Goal: Obtain resource: Download file/media

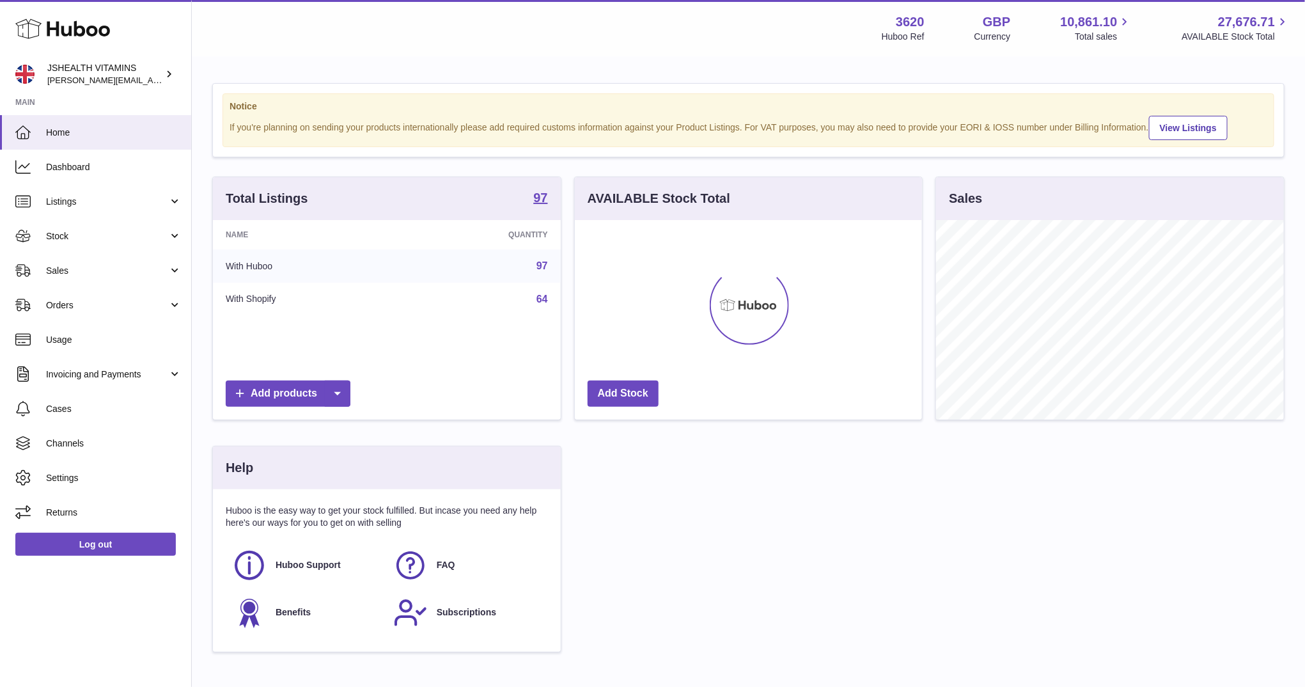
scroll to position [200, 348]
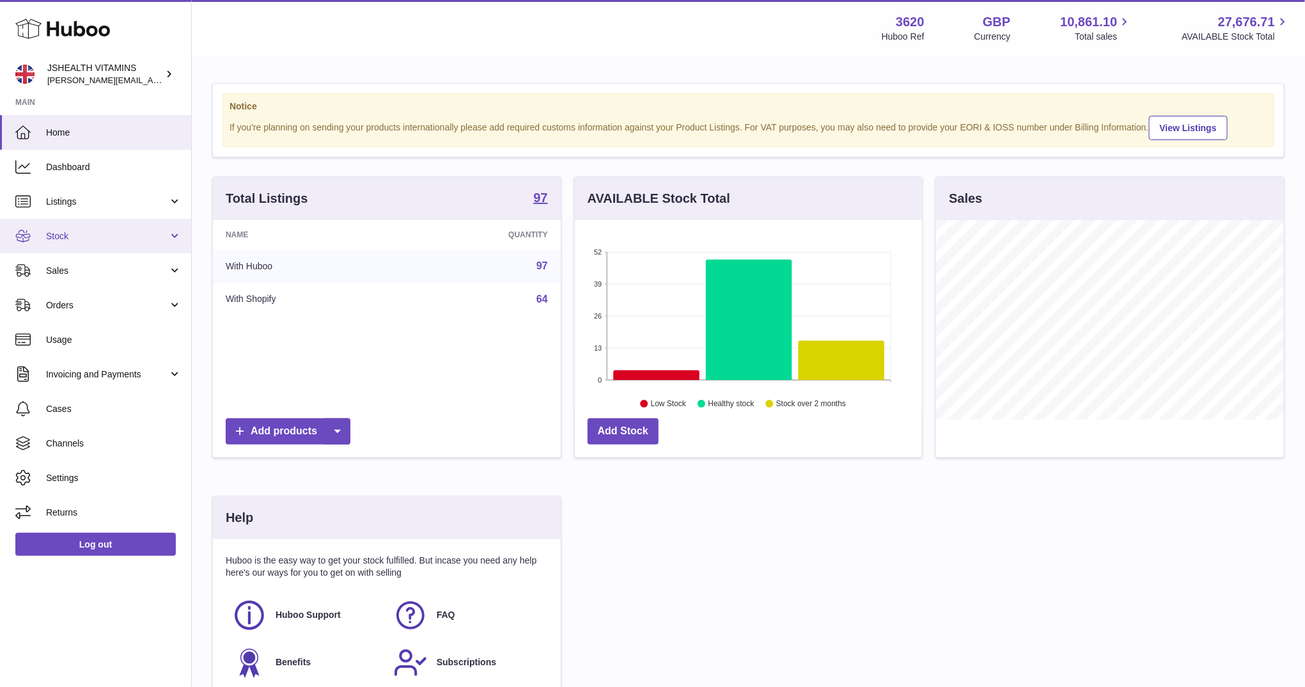
click at [77, 237] on span "Stock" at bounding box center [107, 236] width 122 height 12
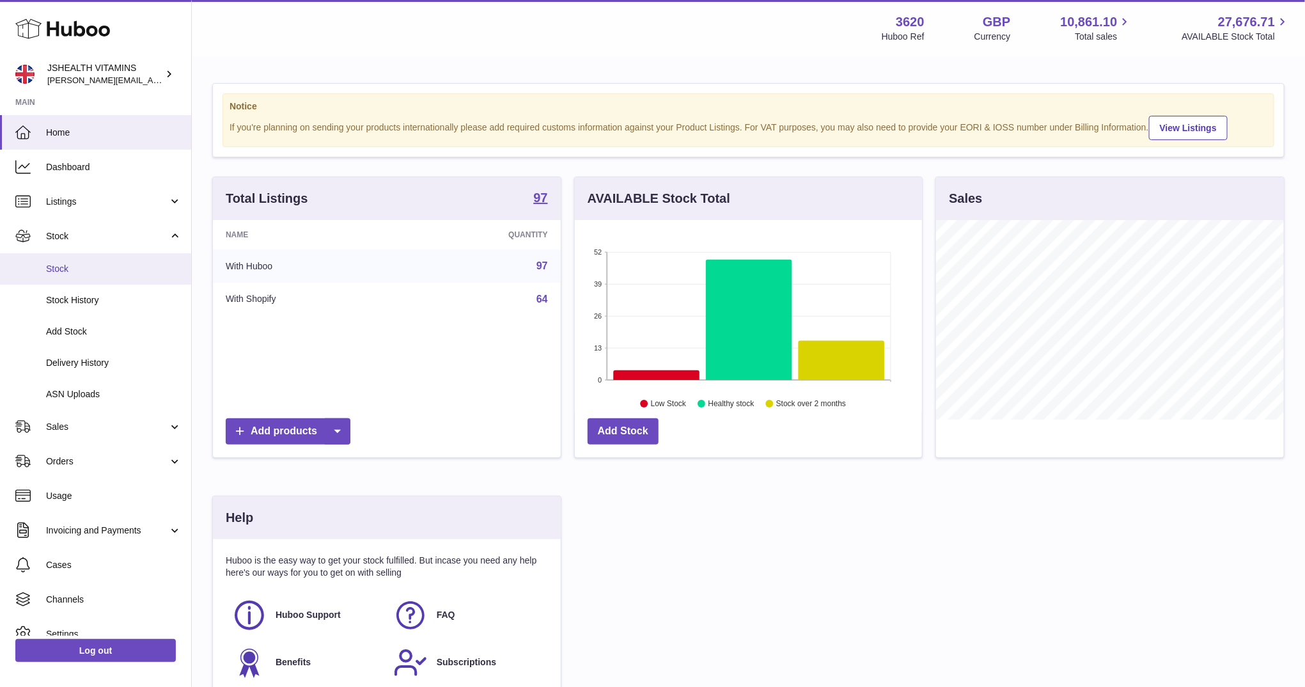
click at [75, 259] on link "Stock" at bounding box center [95, 268] width 191 height 31
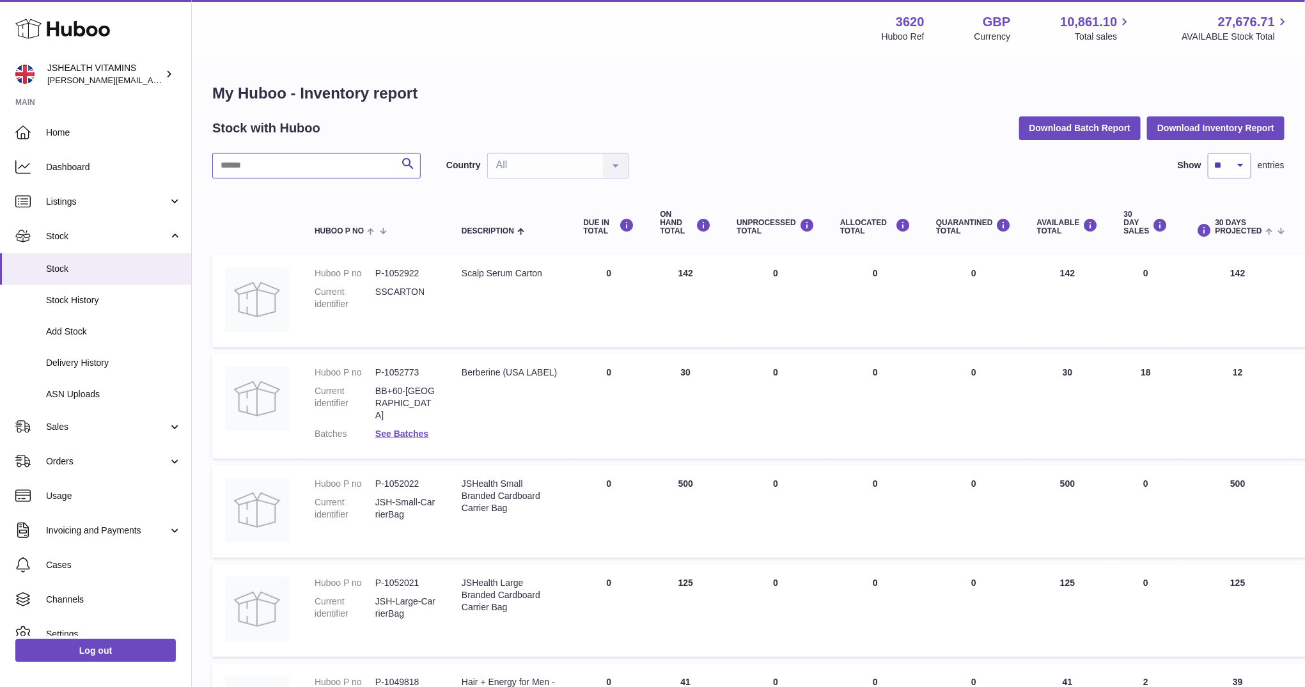
click at [265, 175] on input "text" at bounding box center [316, 166] width 209 height 26
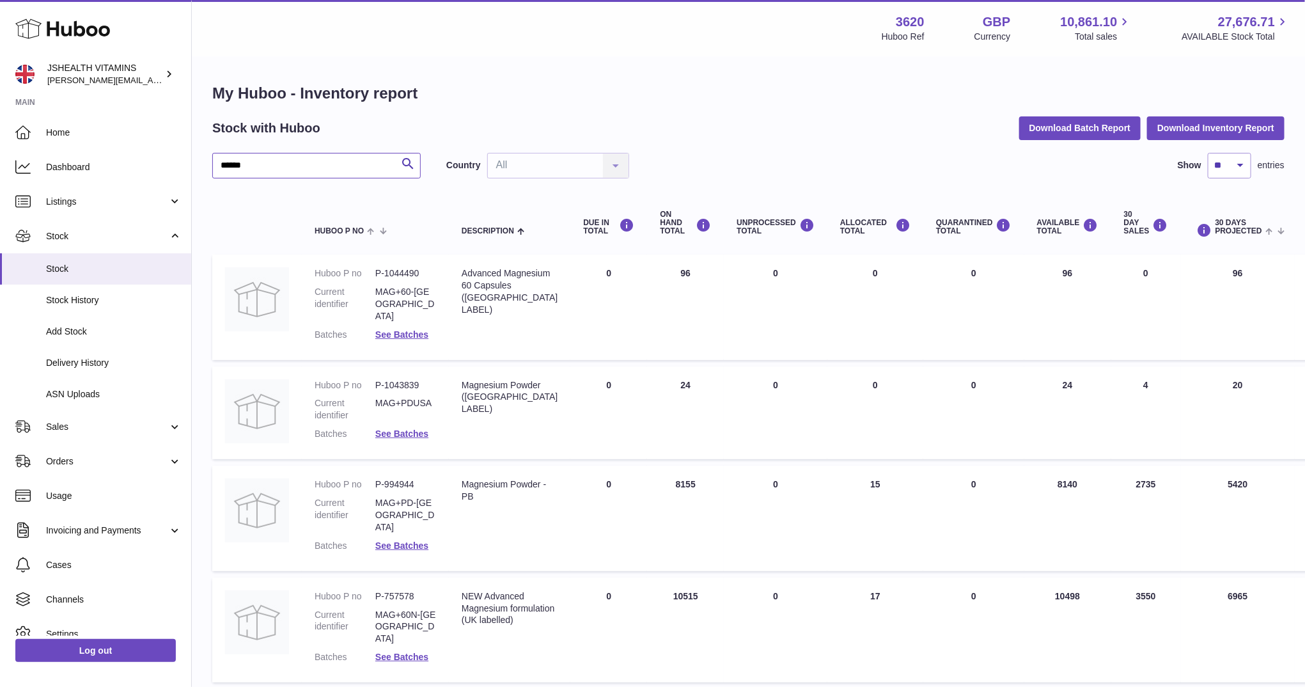
scroll to position [65, 0]
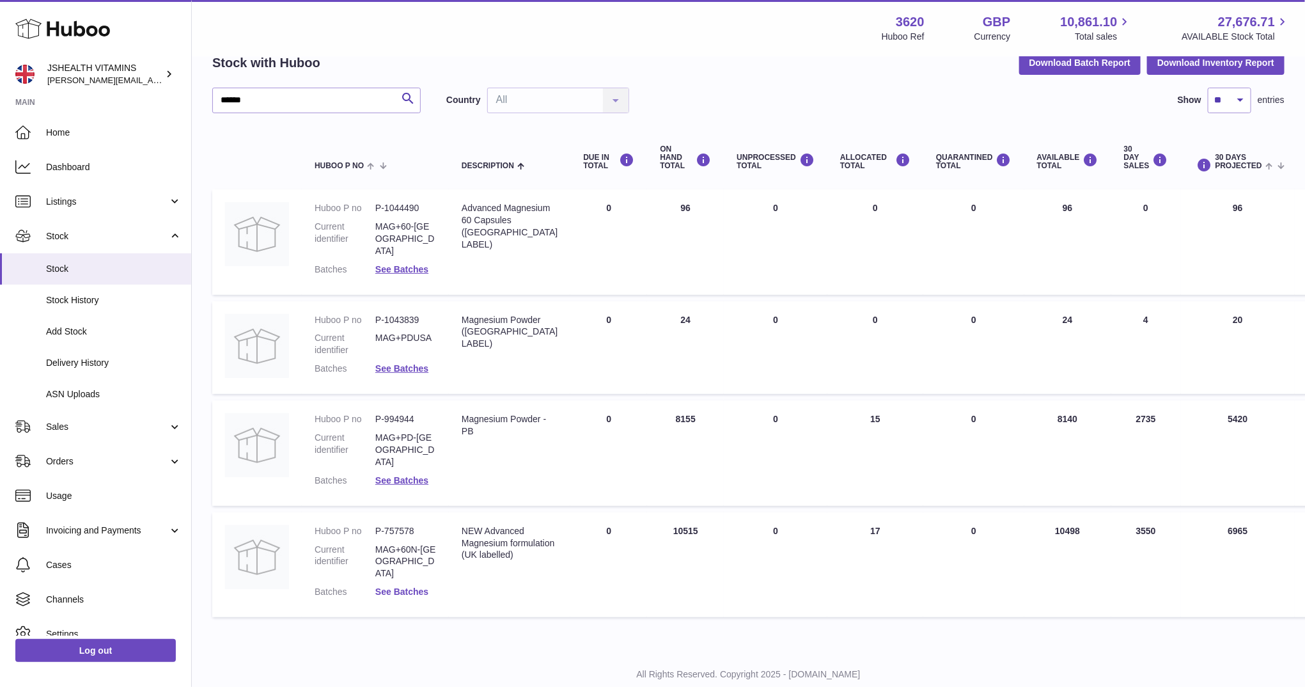
click at [395, 587] on link "See Batches" at bounding box center [401, 592] width 53 height 10
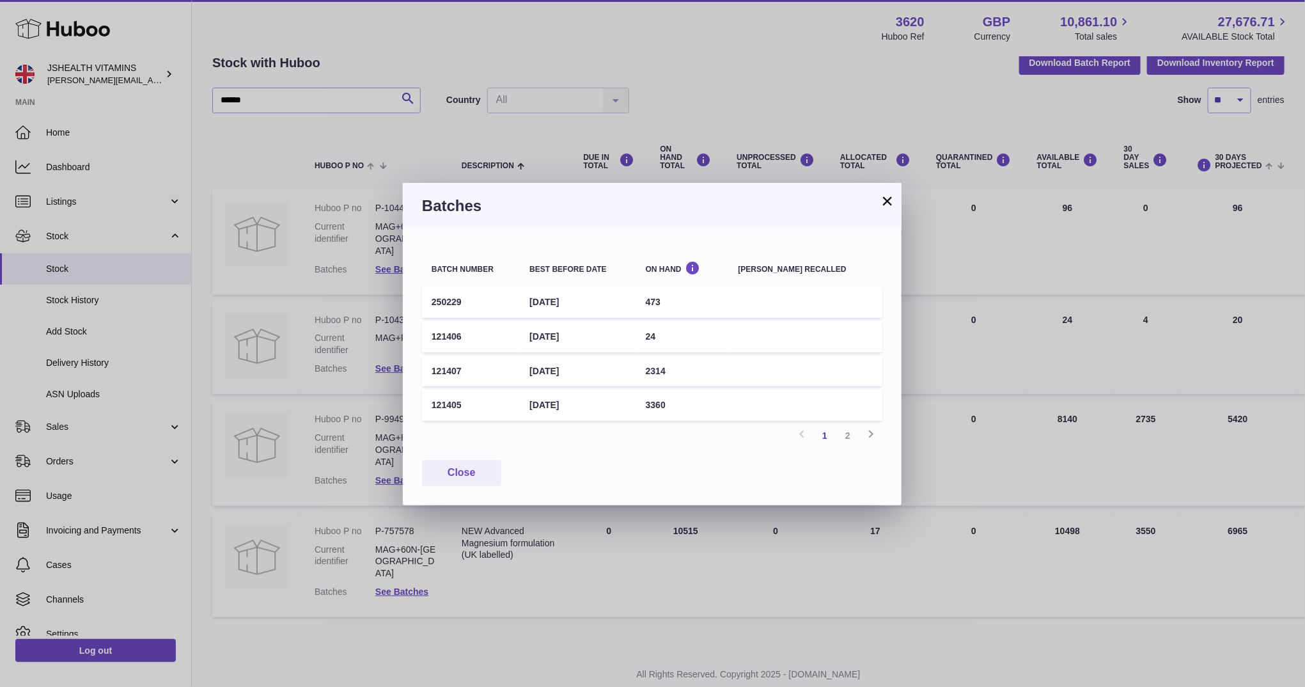
click at [452, 302] on td "250229" at bounding box center [471, 302] width 98 height 31
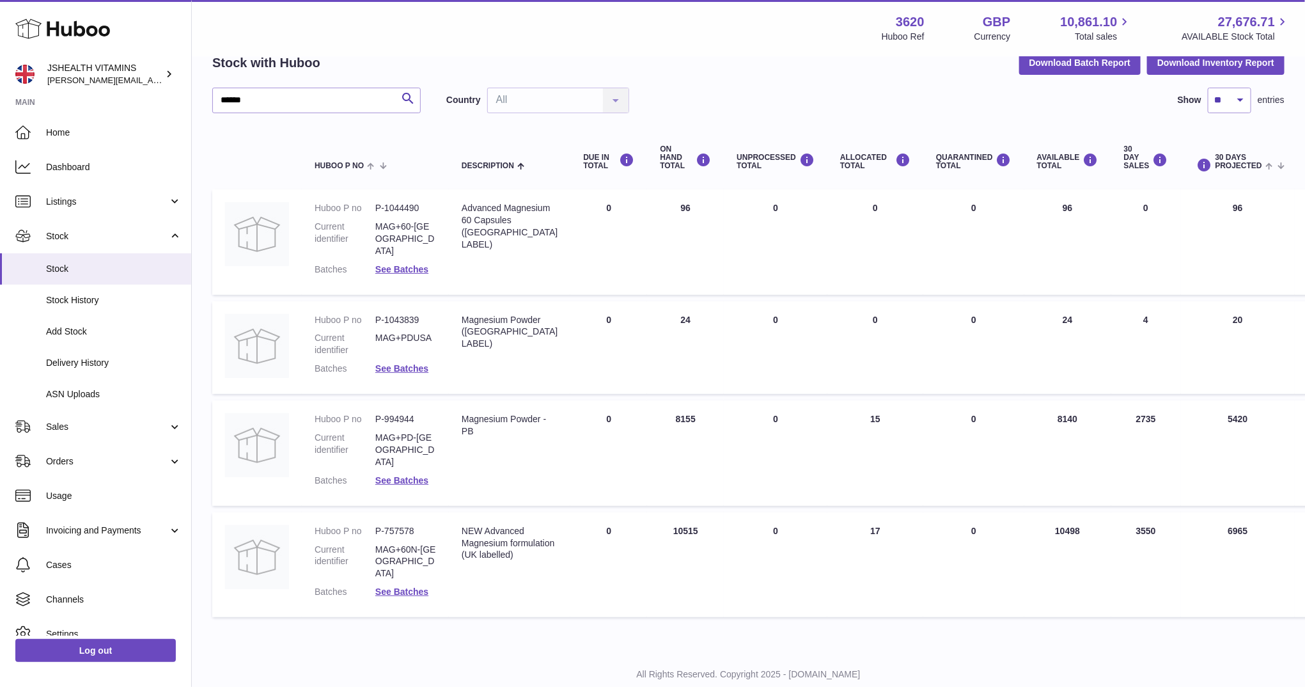
click at [283, 441] on div at bounding box center [652, 343] width 1305 height 687
click at [296, 100] on input "******" at bounding box center [316, 101] width 209 height 26
type input "********"
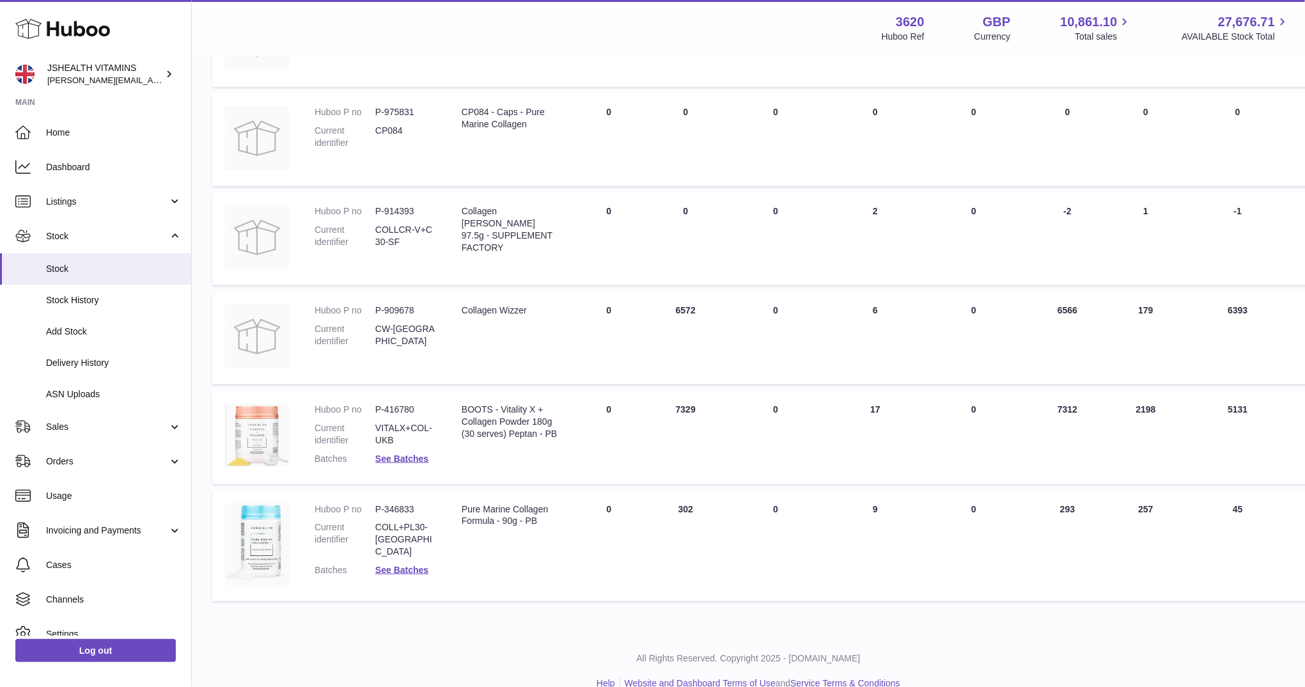
scroll to position [541, 0]
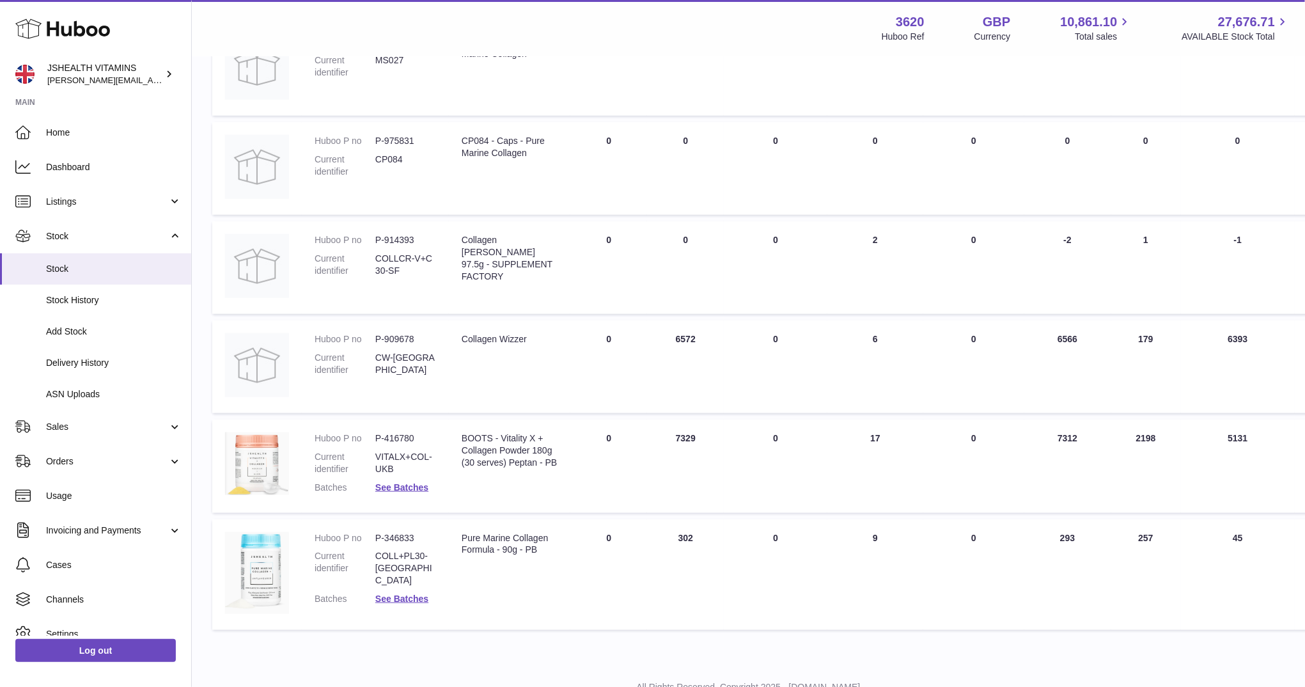
click at [1112, 528] on td "30 DAY SALES 257" at bounding box center [1147, 574] width 70 height 111
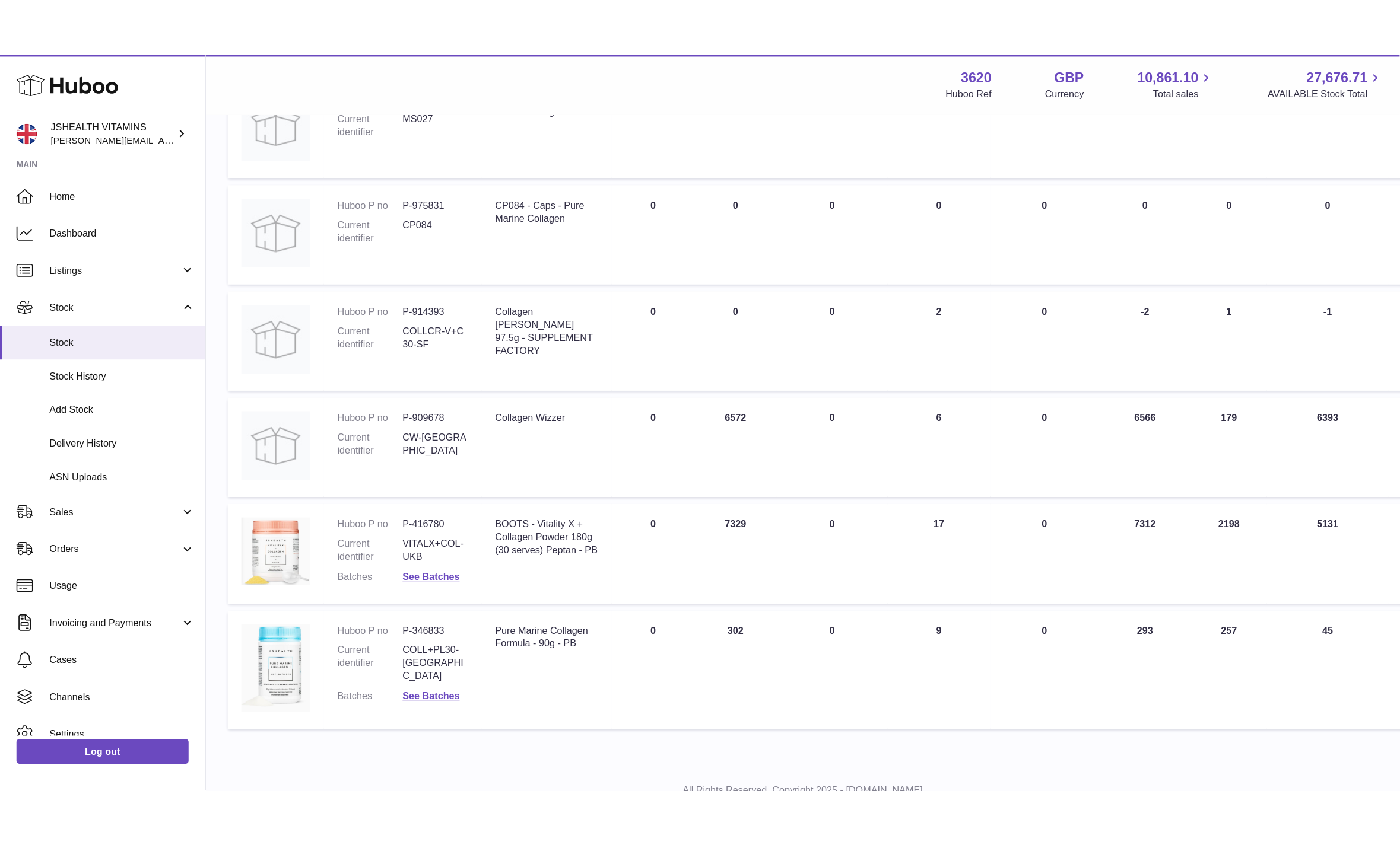
scroll to position [0, 0]
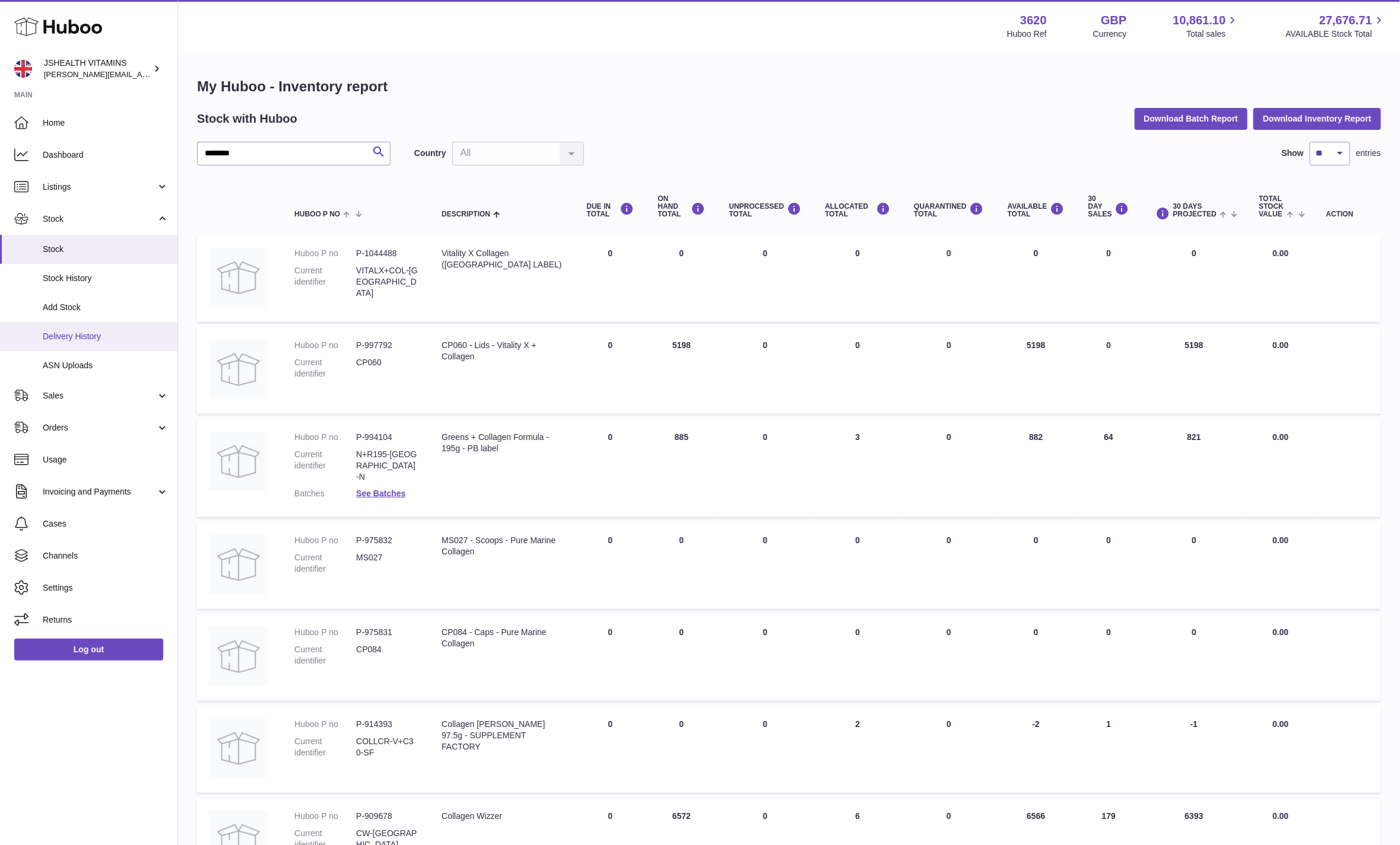
click at [102, 335] on span "Delivery History" at bounding box center [106, 337] width 126 height 11
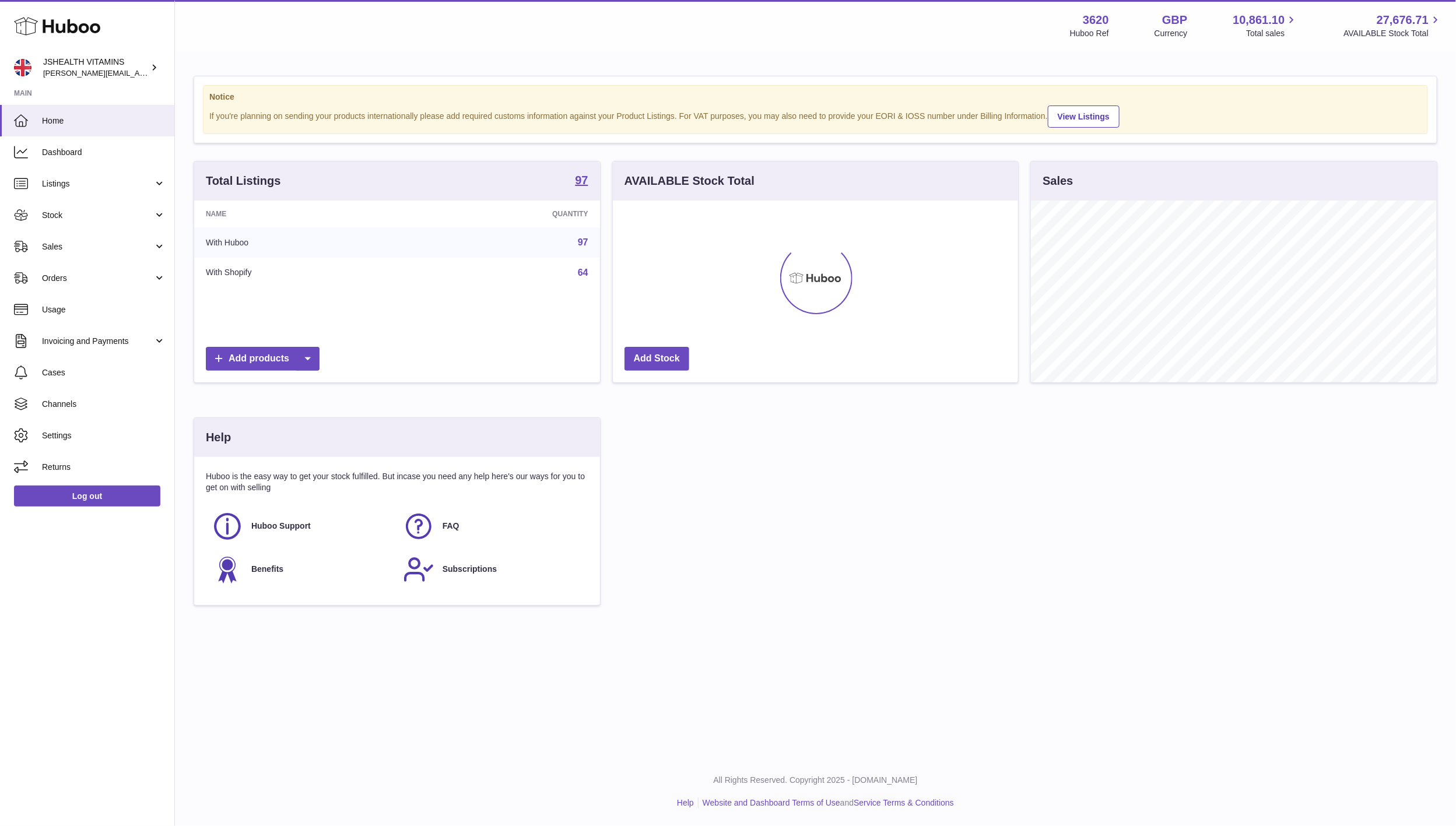
scroll to position [182, 405]
click at [70, 214] on span "Stock" at bounding box center [98, 215] width 111 height 11
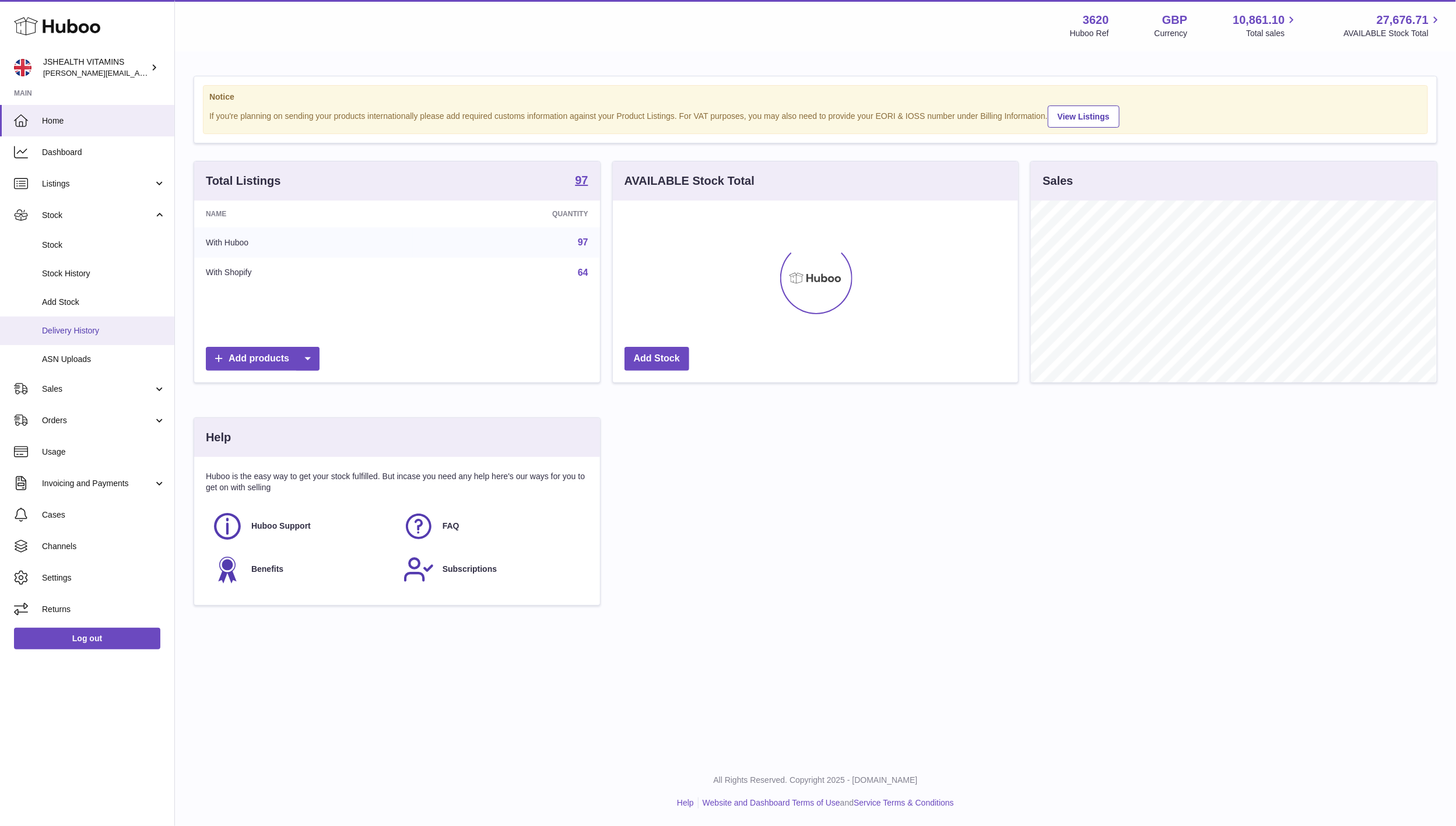
click at [70, 331] on span "Delivery History" at bounding box center [104, 331] width 124 height 11
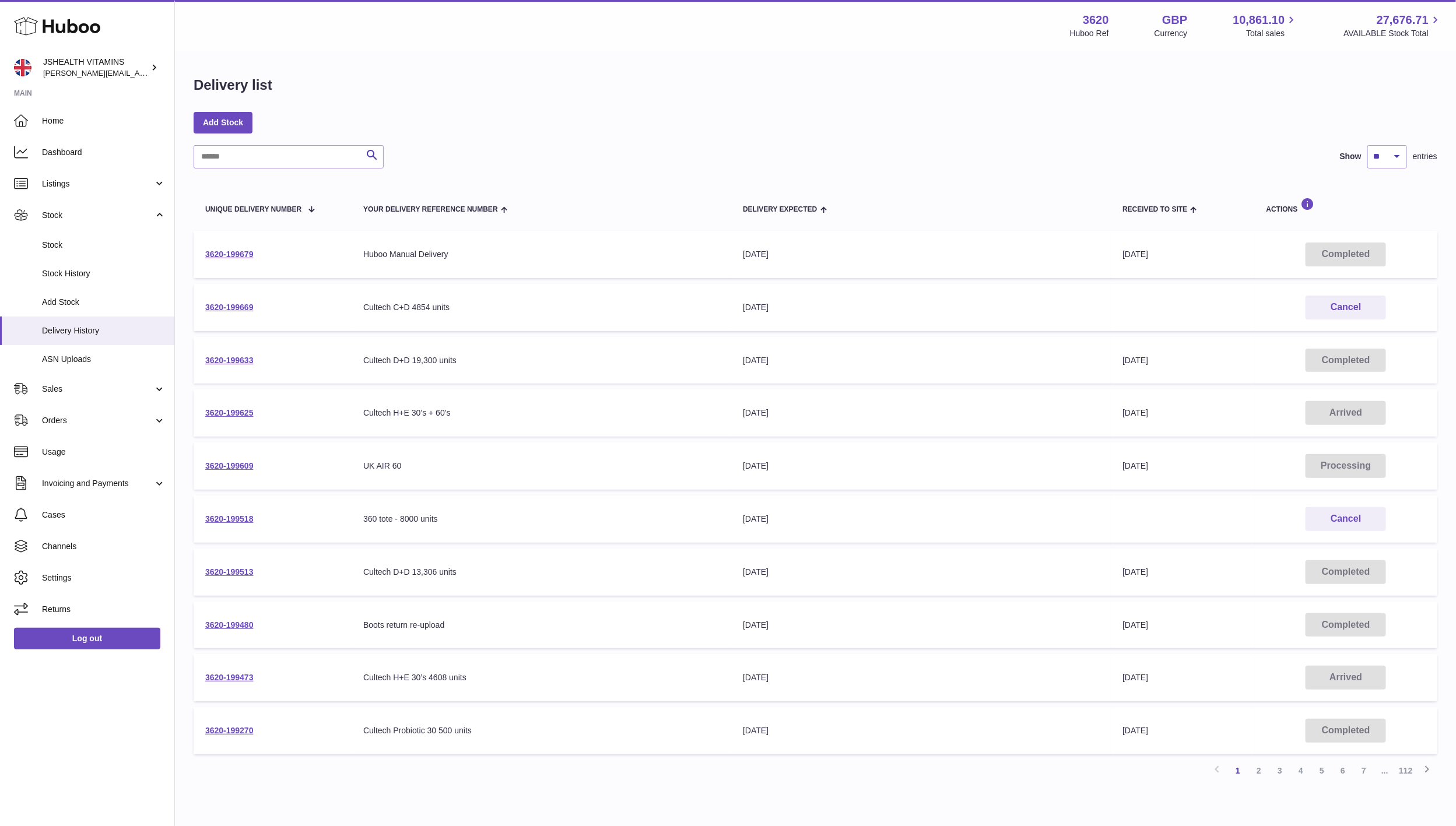
click at [227, 562] on td "3620-199513" at bounding box center [272, 573] width 158 height 47
click at [227, 567] on link "3620-199513" at bounding box center [229, 572] width 48 height 9
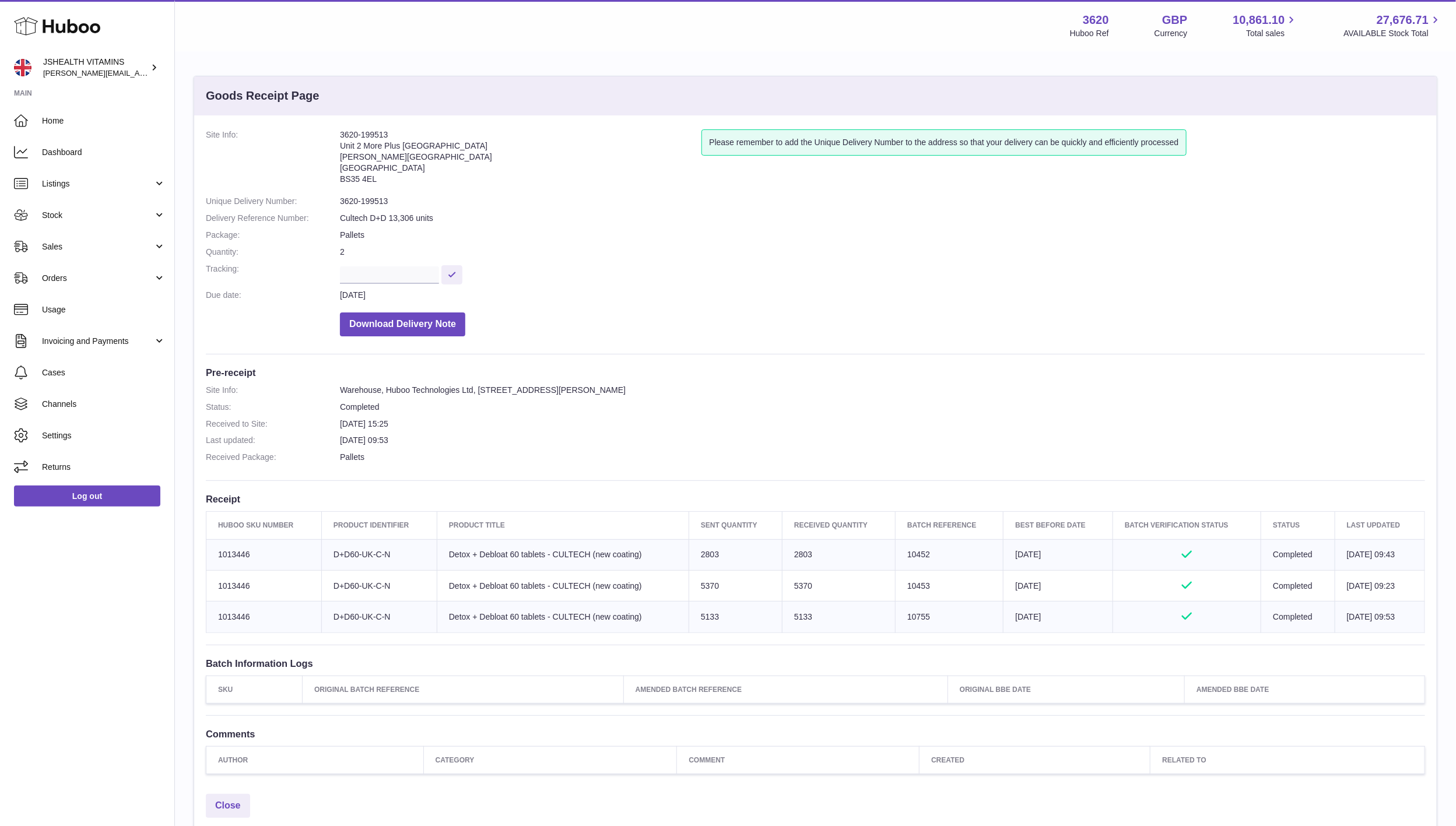
click at [250, 583] on td "Huboo SKU Number 1013446" at bounding box center [263, 586] width 116 height 31
click at [365, 557] on td "Client Identifier D+D60-UK-C-N" at bounding box center [378, 555] width 116 height 31
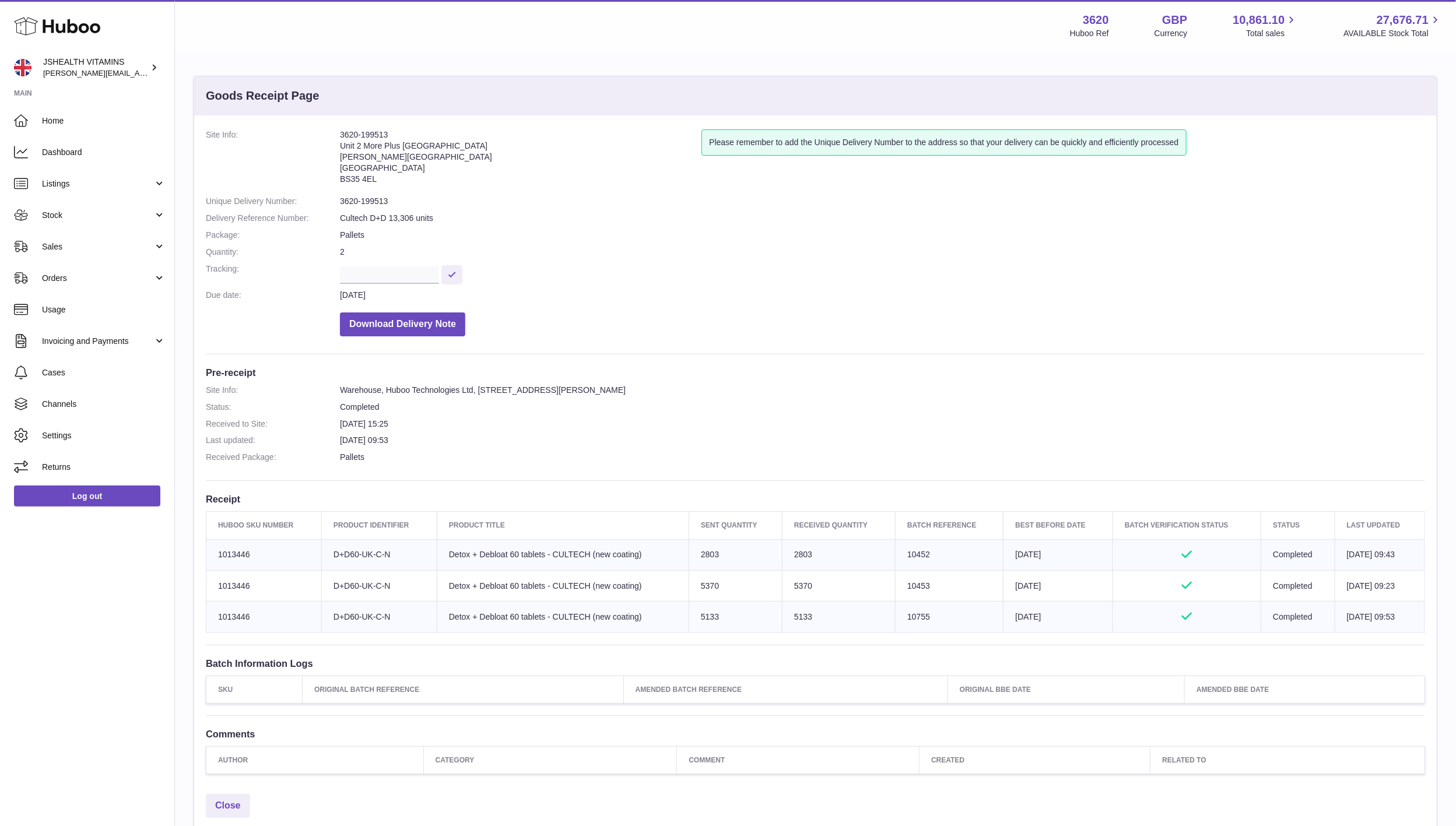
copy tr "D+D60-UK-C-N"
click at [795, 554] on td "2803" at bounding box center [839, 555] width 113 height 31
copy td "2803"
click at [787, 590] on td "5370" at bounding box center [839, 586] width 113 height 31
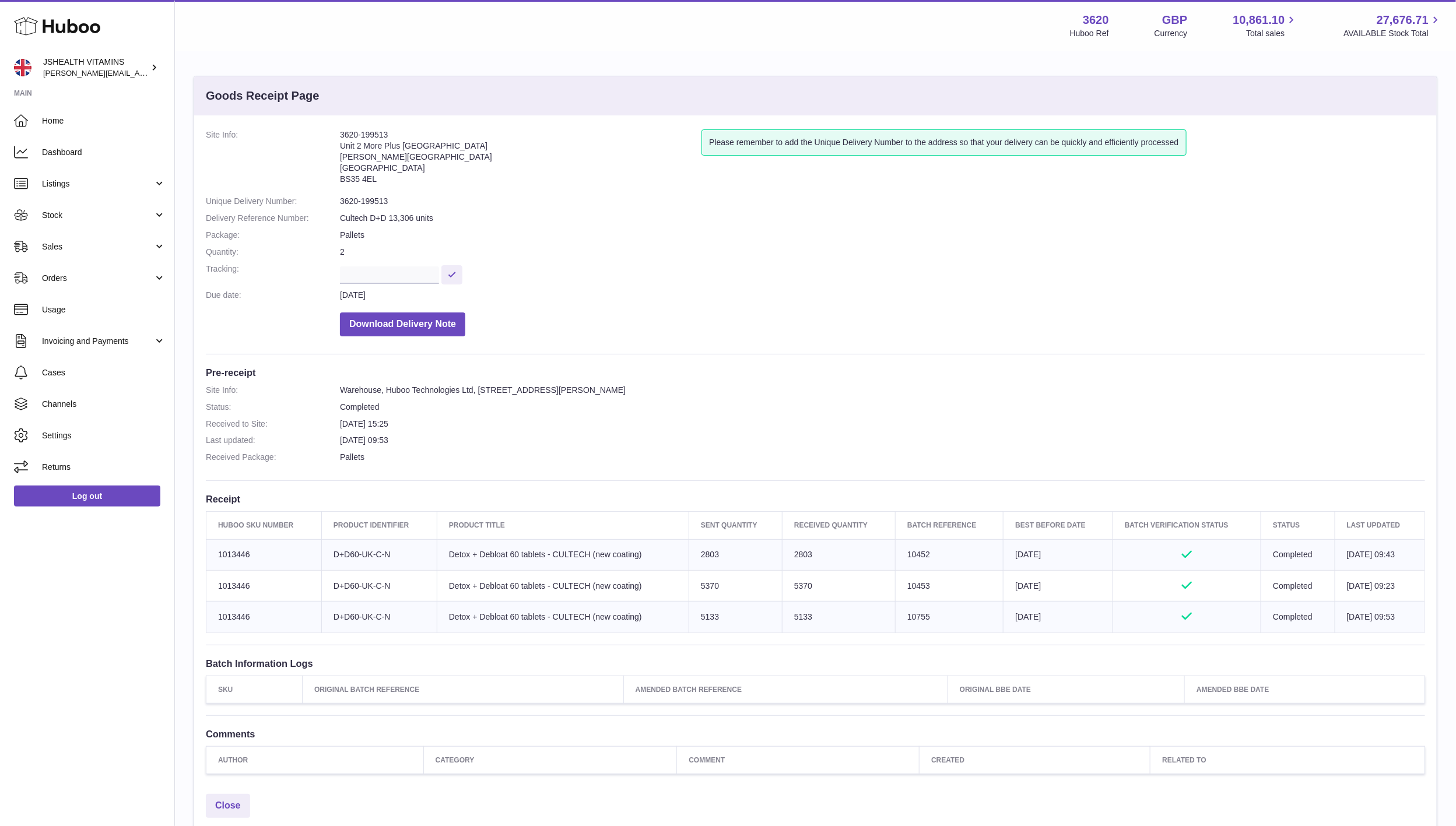
click at [787, 590] on td "5370" at bounding box center [839, 586] width 113 height 31
copy td "5370"
click at [794, 617] on td "5133" at bounding box center [839, 617] width 113 height 31
copy td "5133"
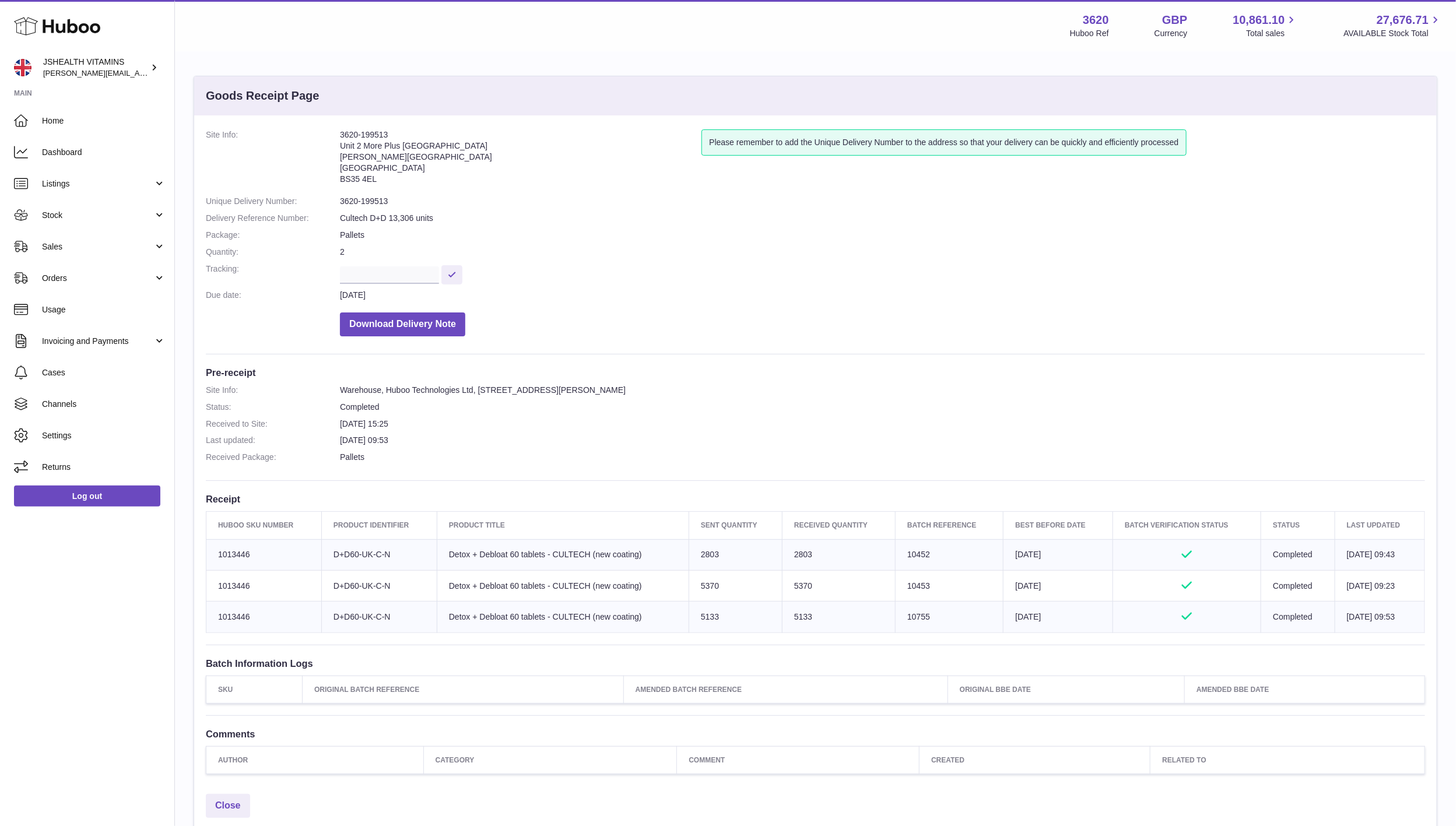
click at [903, 548] on td "Batch Reference 10452" at bounding box center [949, 555] width 108 height 31
copy td "10452"
click at [916, 587] on td "Batch Reference 10453" at bounding box center [949, 586] width 108 height 31
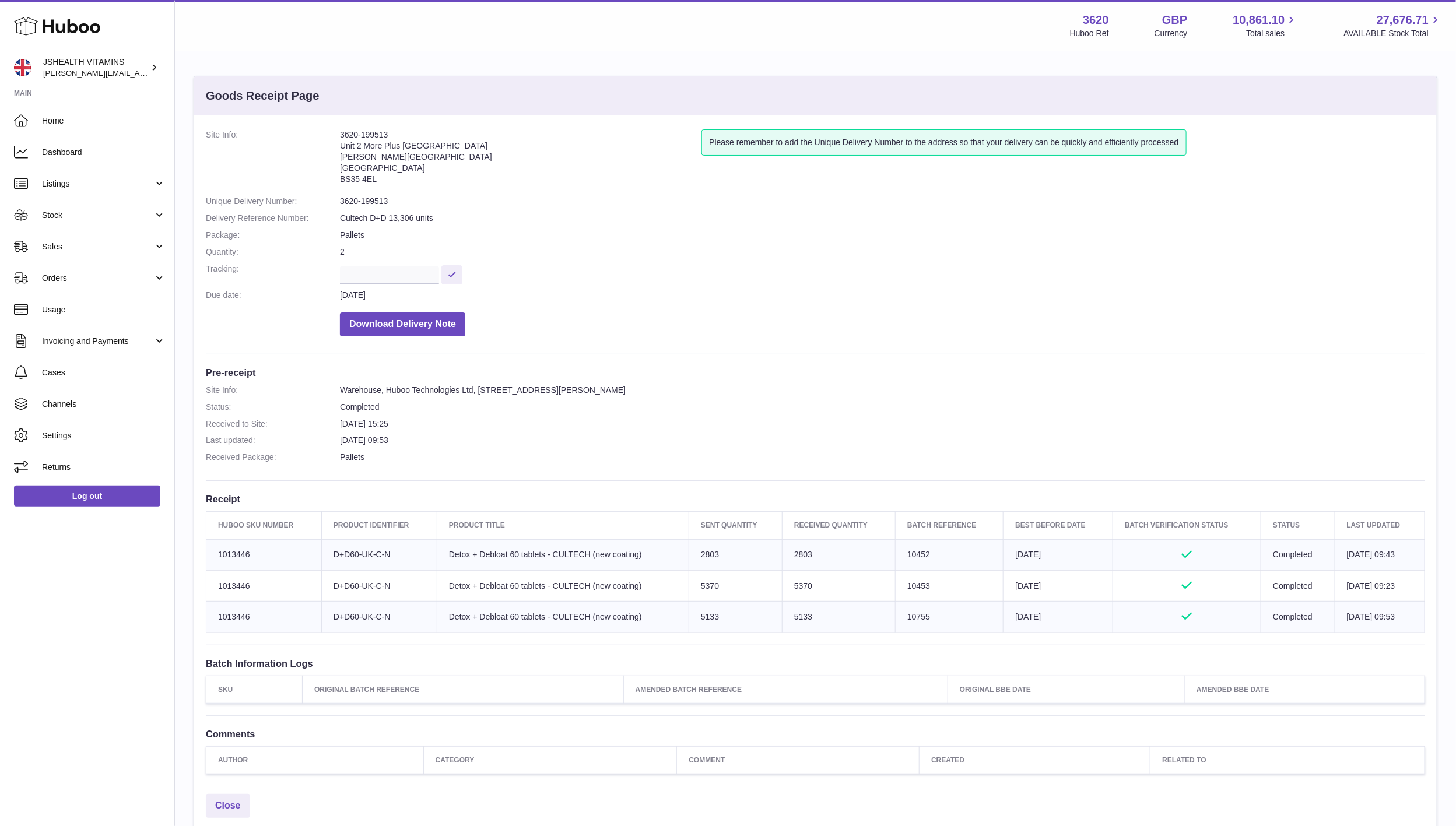
click at [909, 588] on td "Batch Reference 10453" at bounding box center [949, 586] width 108 height 31
drag, startPoint x: 909, startPoint y: 588, endPoint x: 943, endPoint y: 570, distance: 38.5
click at [909, 588] on td "Batch Reference 10453" at bounding box center [949, 586] width 108 height 31
copy td "10453"
click at [899, 616] on td "Batch Reference 10755" at bounding box center [949, 617] width 108 height 31
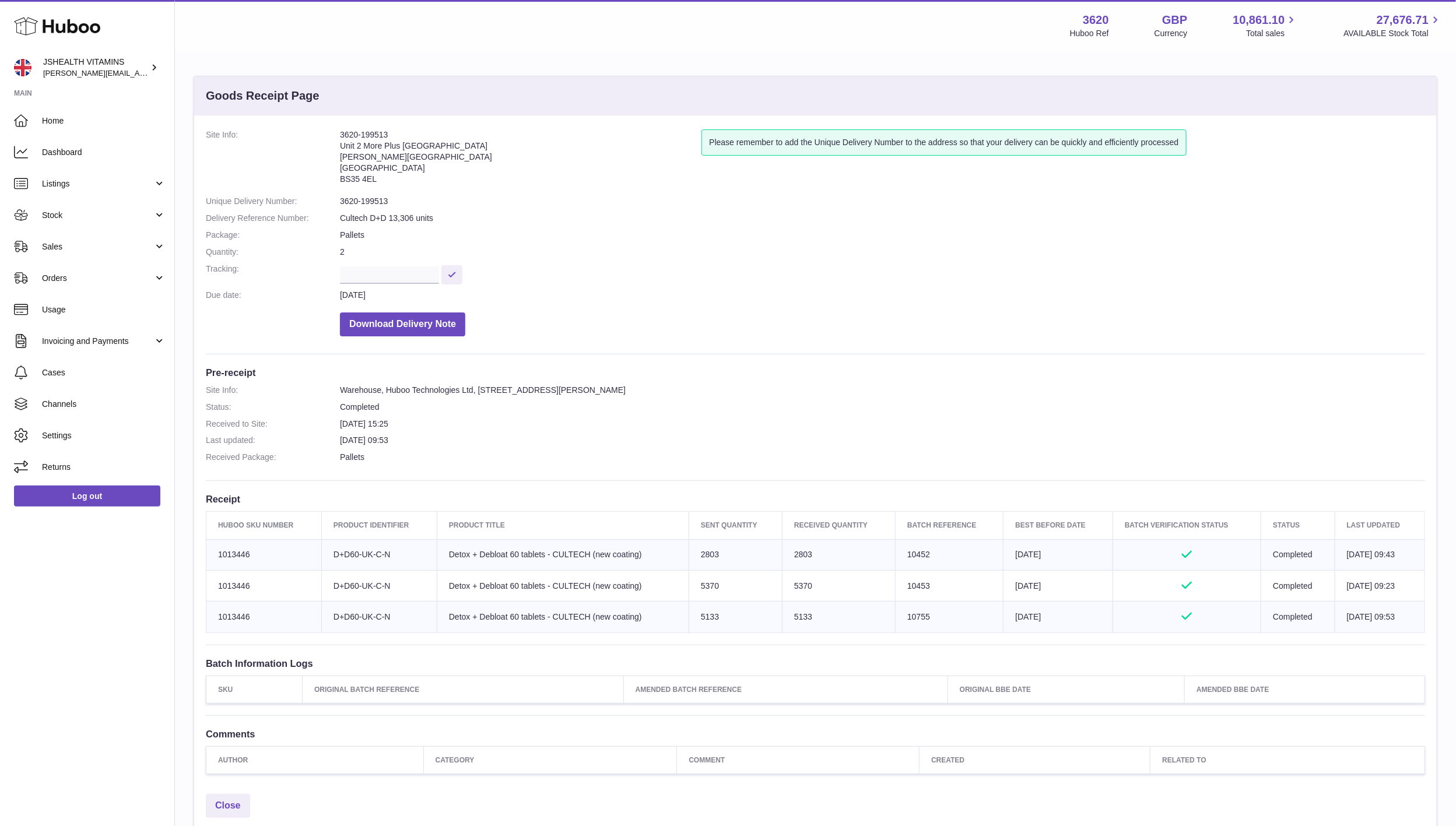
click at [899, 616] on td "Batch Reference 10755" at bounding box center [949, 617] width 108 height 31
copy td "10755"
click at [791, 558] on td "2803" at bounding box center [839, 555] width 113 height 31
click at [790, 558] on td "2803" at bounding box center [839, 555] width 113 height 31
copy td "2803"
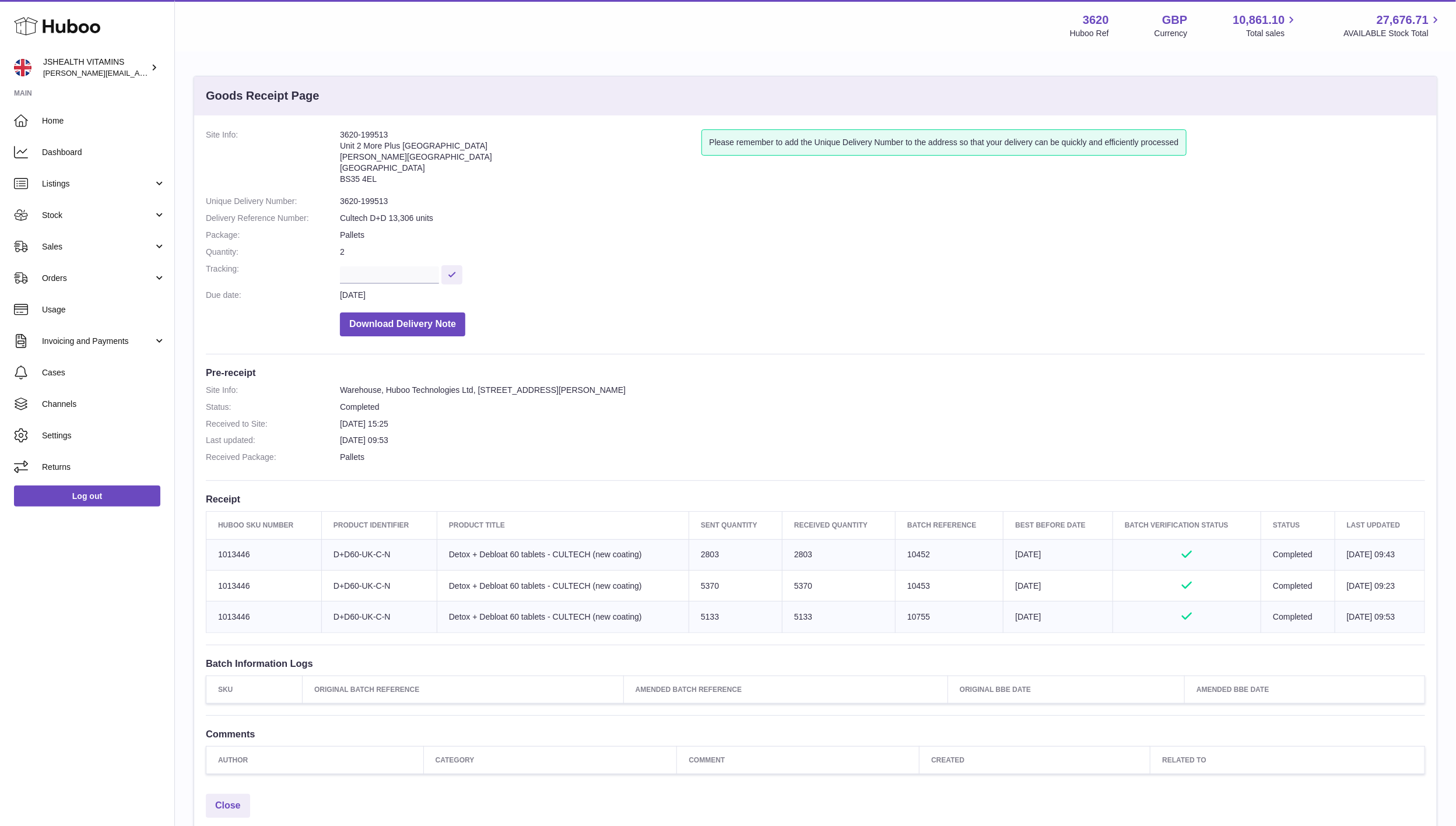
click at [797, 588] on td "5370" at bounding box center [839, 586] width 113 height 31
drag, startPoint x: 797, startPoint y: 588, endPoint x: 804, endPoint y: 587, distance: 7.1
click at [797, 588] on td "5370" at bounding box center [839, 586] width 113 height 31
copy td "5370"
click at [788, 614] on td "5133" at bounding box center [839, 617] width 113 height 31
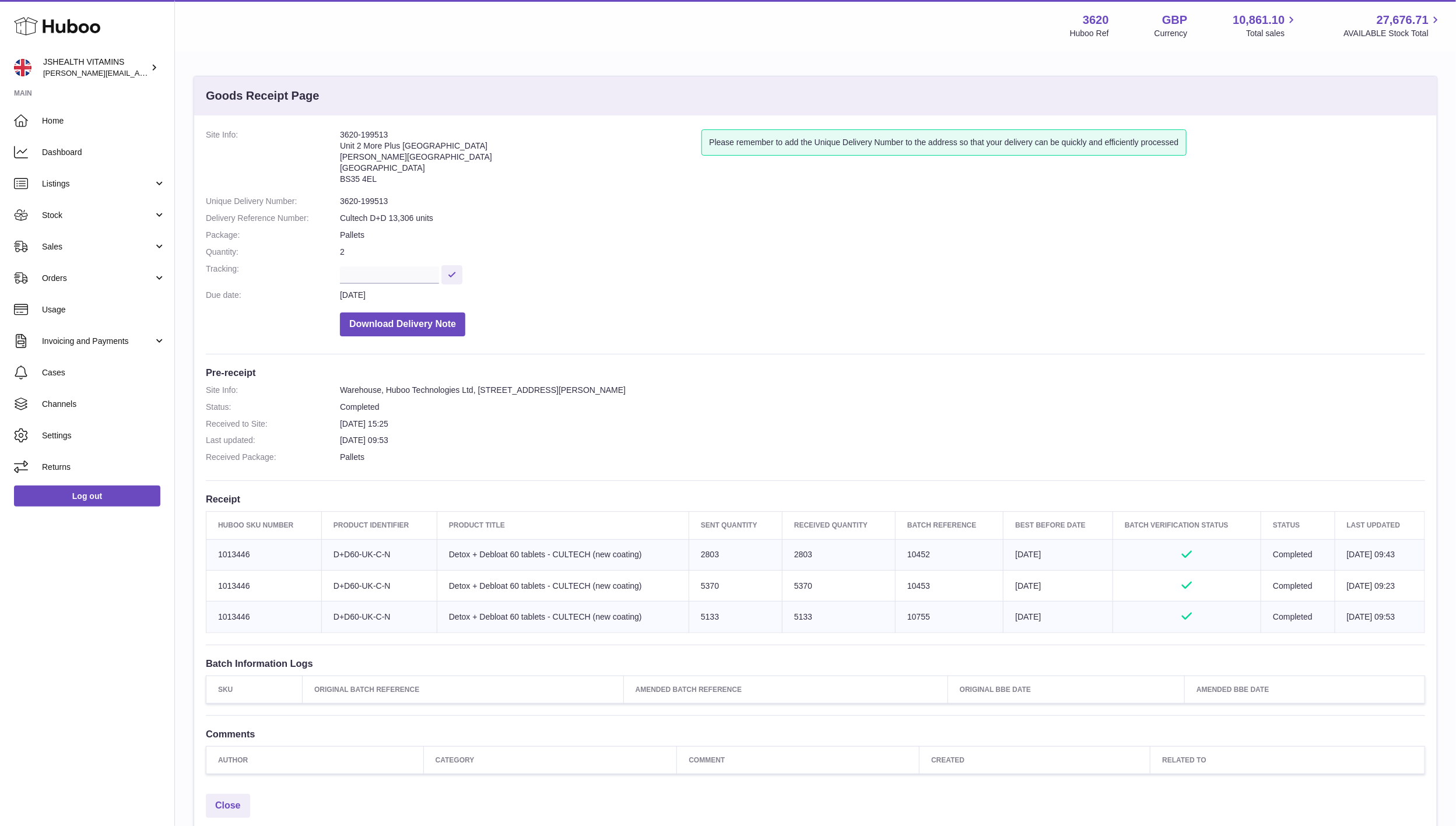
click at [788, 614] on td "5133" at bounding box center [839, 617] width 113 height 31
copy td "5133"
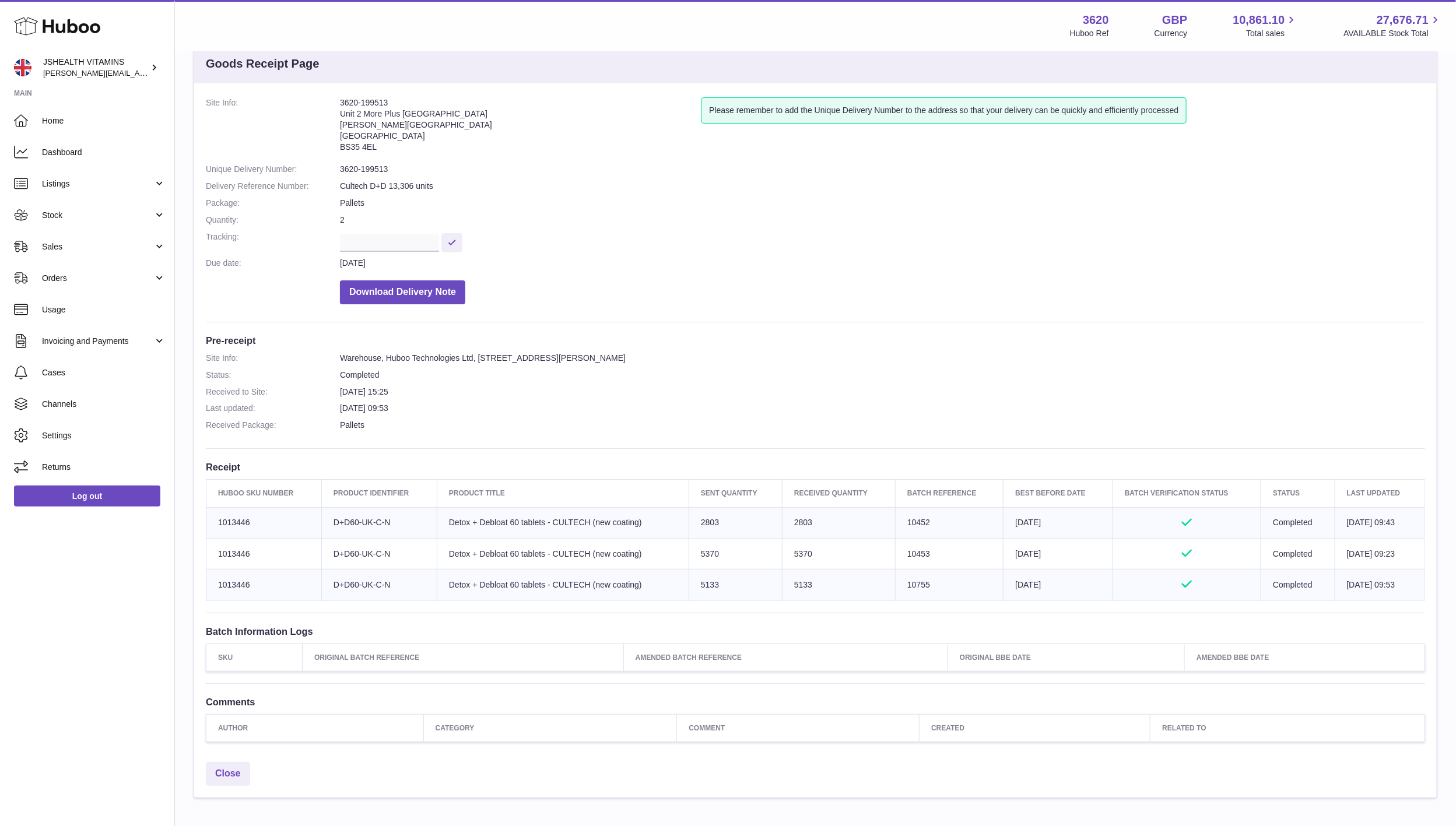
click at [903, 552] on td "Batch Reference 10453" at bounding box center [949, 553] width 108 height 31
click at [902, 585] on td "Batch Reference 10755" at bounding box center [949, 584] width 108 height 31
click at [902, 586] on td "Batch Reference 10755" at bounding box center [949, 584] width 108 height 31
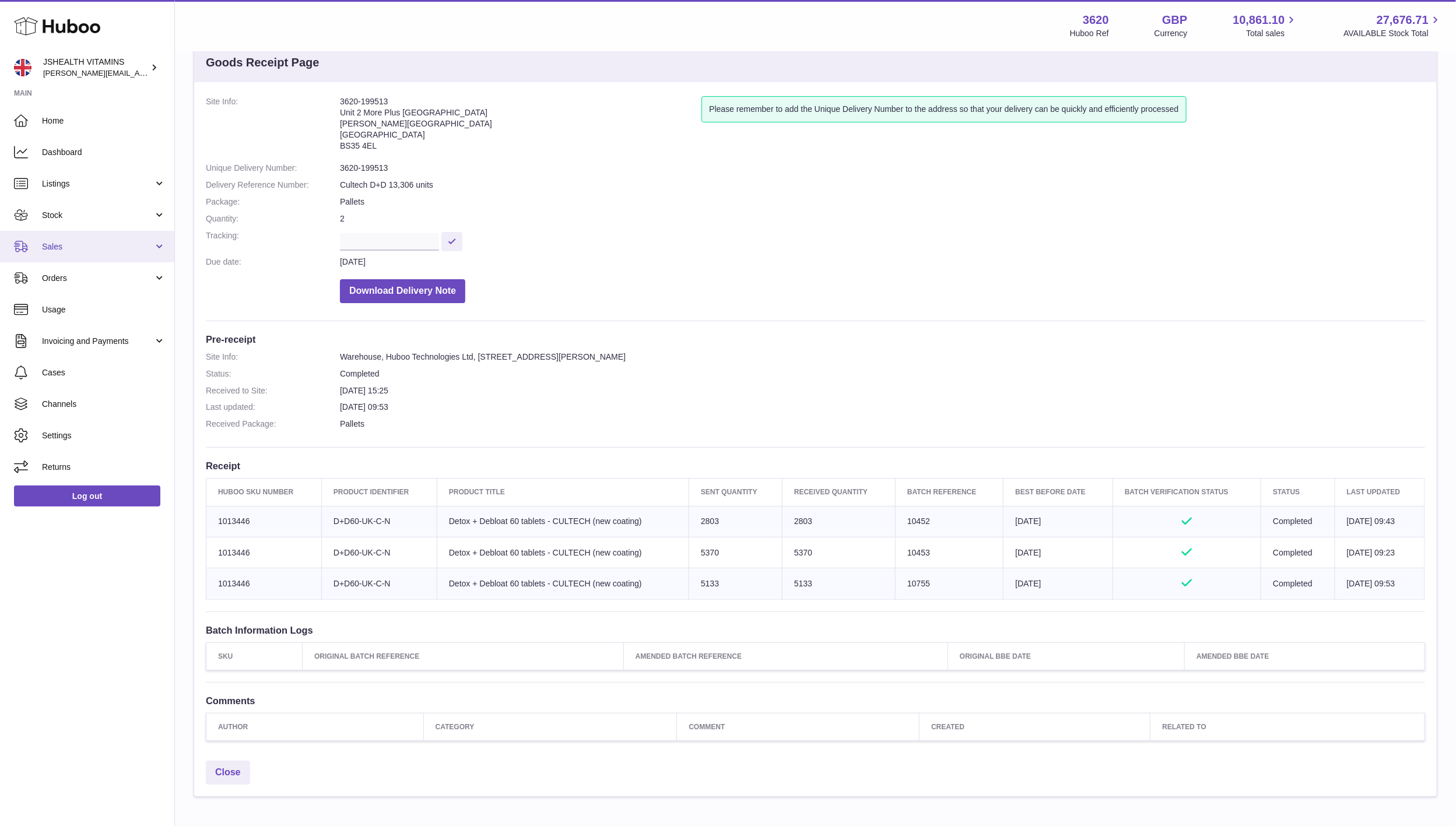
click at [67, 253] on link "Sales" at bounding box center [87, 246] width 174 height 32
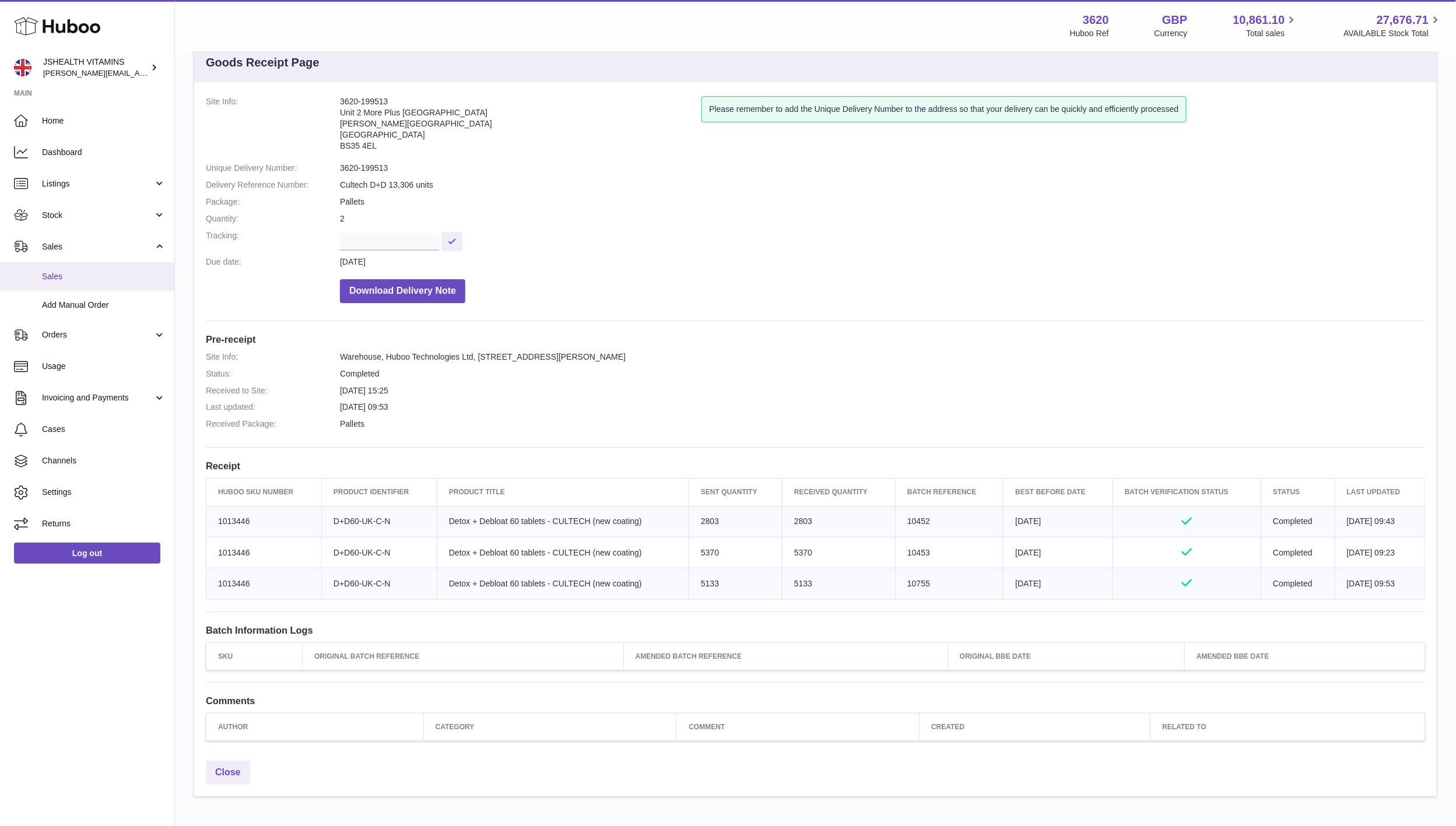
click at [70, 278] on span "Sales" at bounding box center [104, 276] width 124 height 11
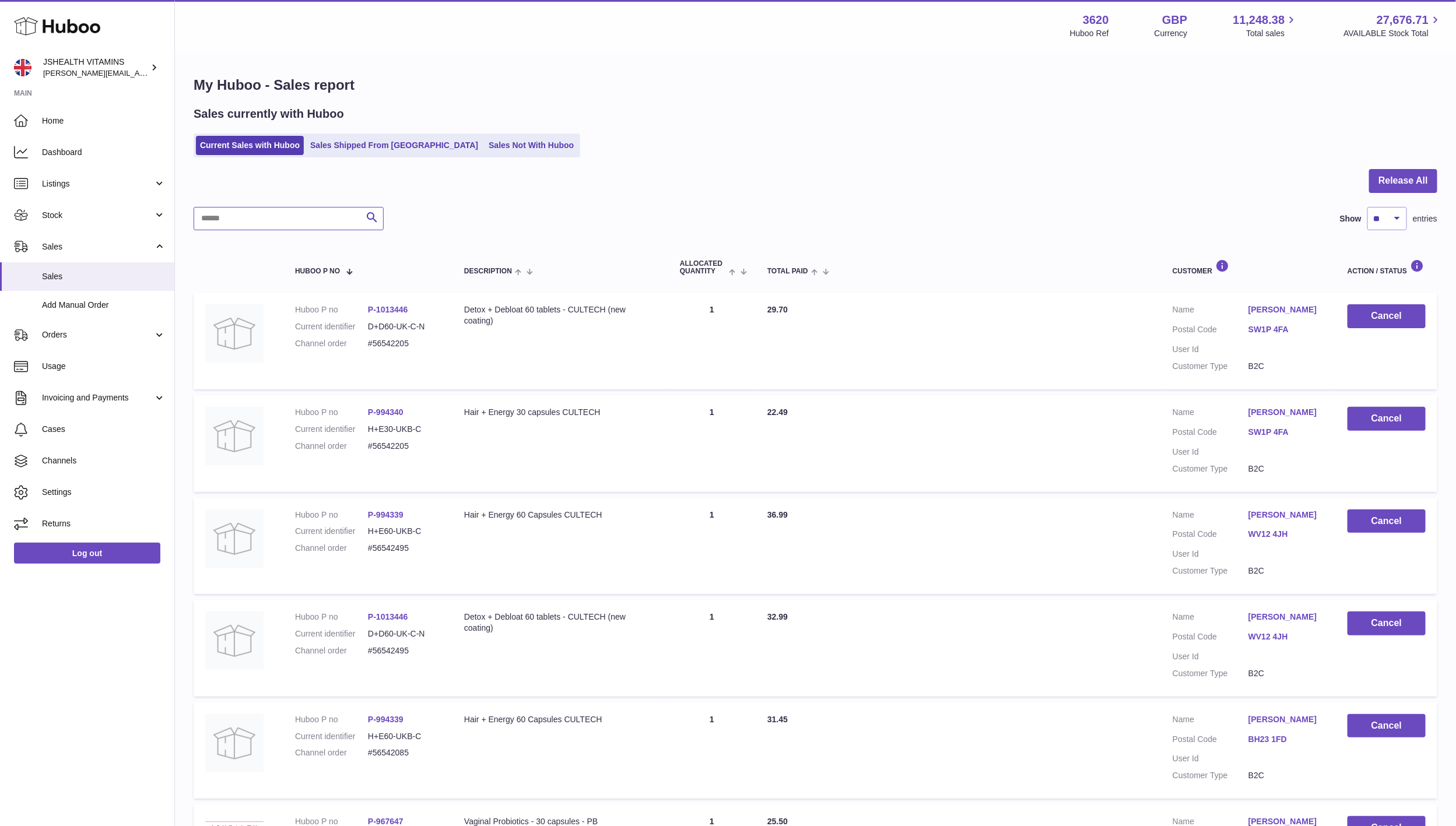
click at [297, 224] on input "text" at bounding box center [288, 219] width 191 height 24
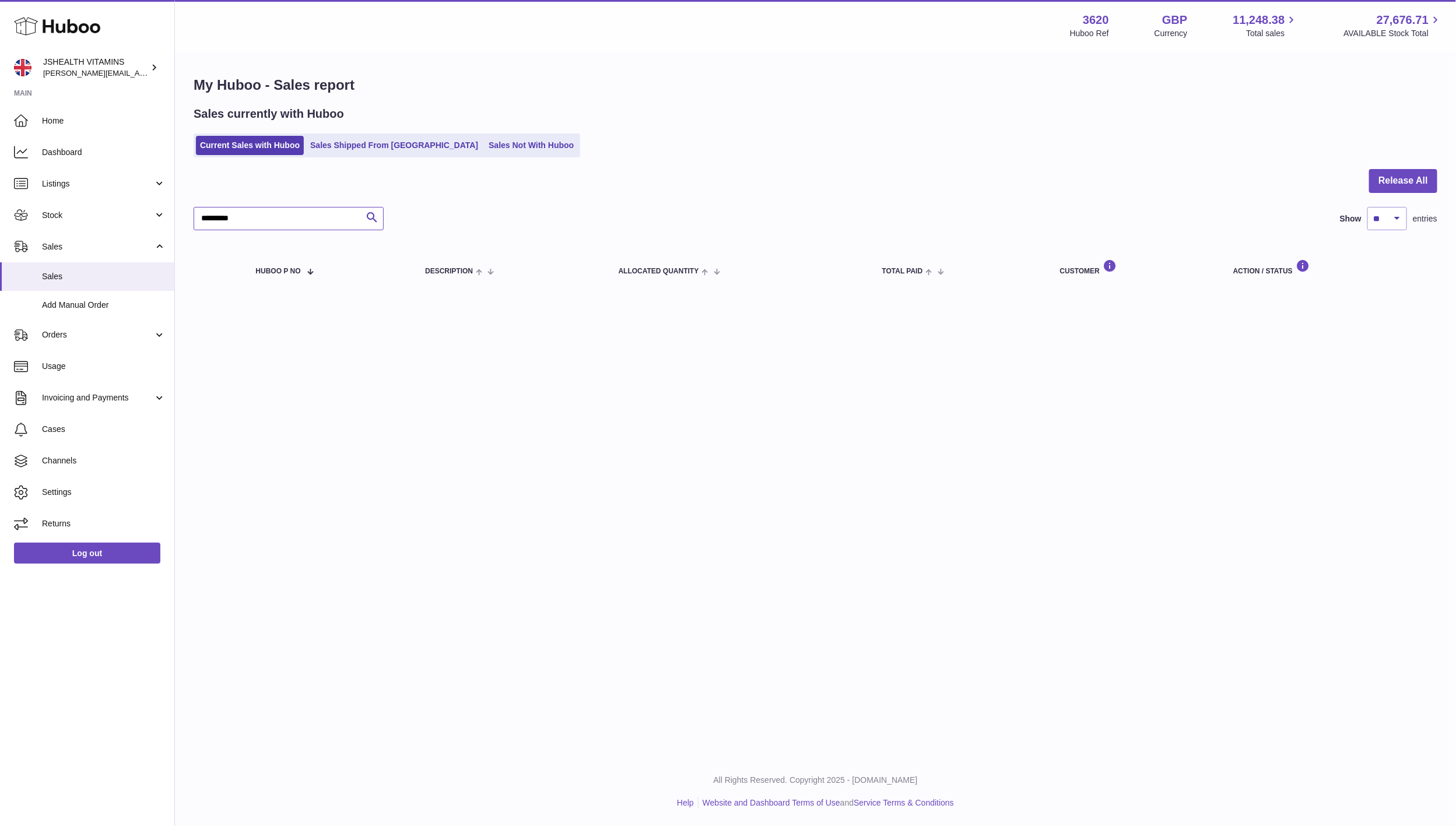
click at [327, 215] on input "*********" at bounding box center [288, 219] width 191 height 24
type input "*********"
click at [363, 153] on link "Sales Shipped From [GEOGRAPHIC_DATA]" at bounding box center [394, 145] width 176 height 19
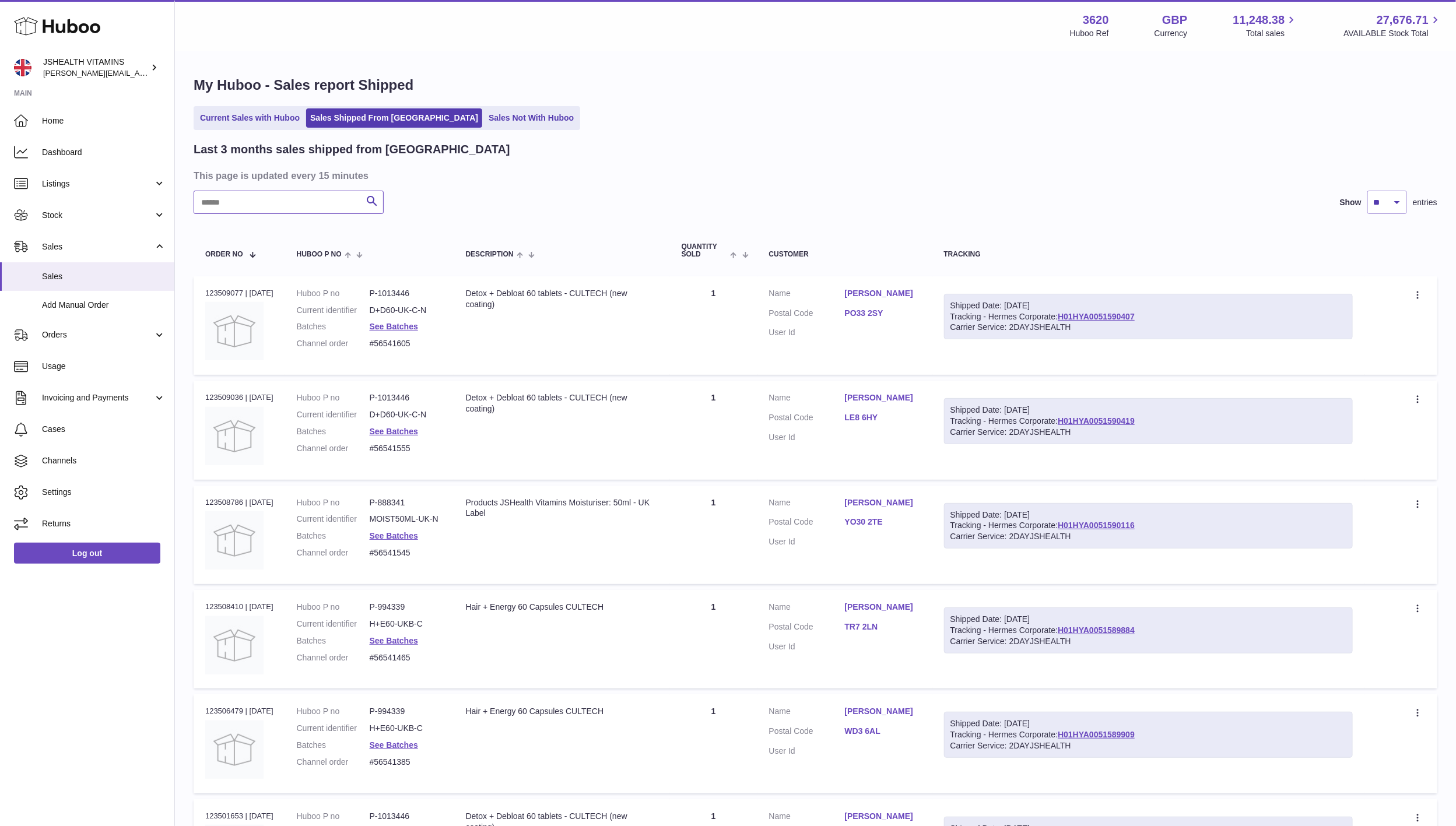
click at [326, 203] on input "text" at bounding box center [288, 202] width 191 height 24
paste input "*********"
click at [284, 201] on input "*********" at bounding box center [288, 202] width 191 height 24
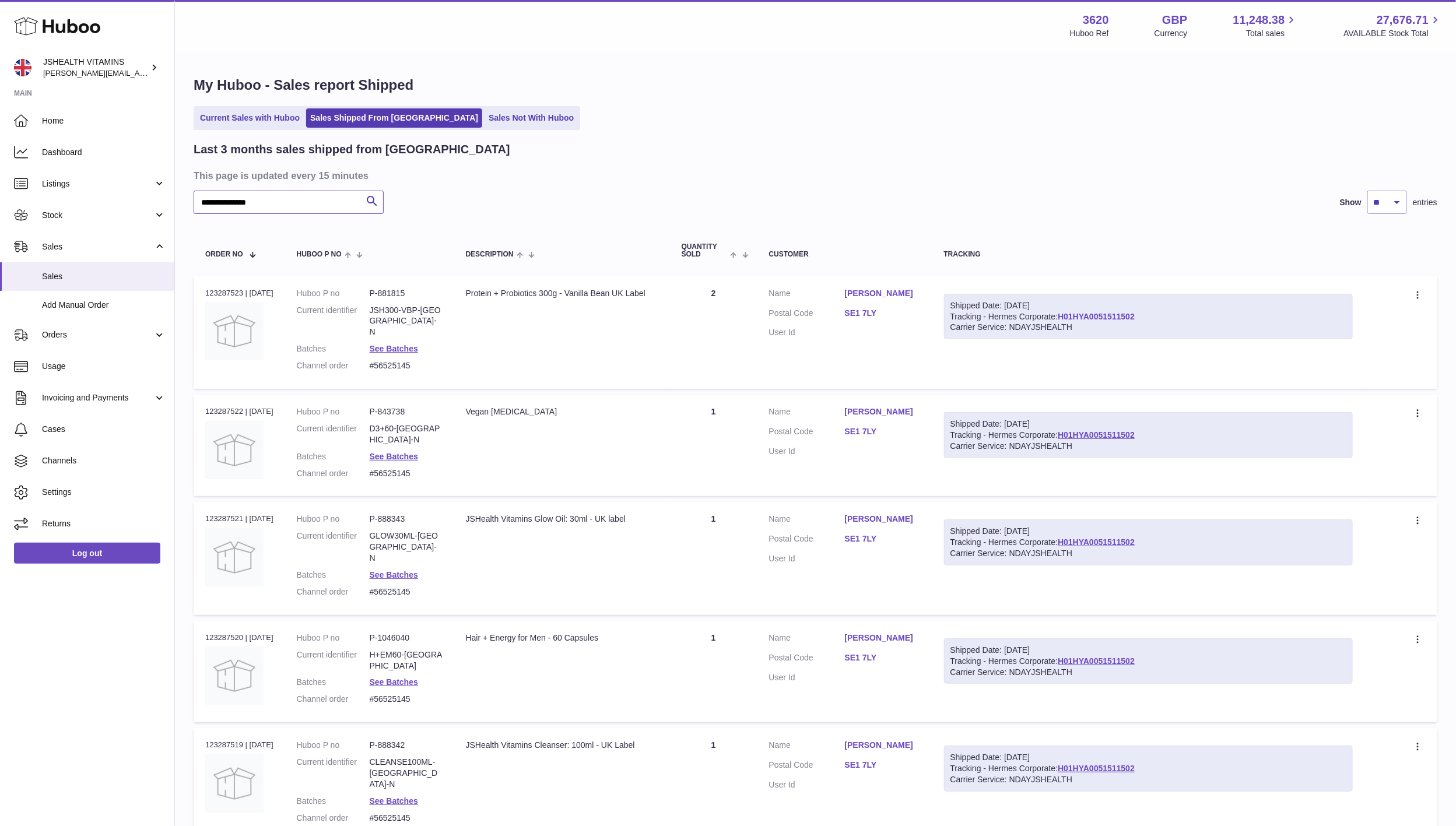
type input "**********"
click at [1118, 315] on link "H01HYA0051511502" at bounding box center [1096, 316] width 77 height 9
click at [78, 210] on span "Stock" at bounding box center [98, 215] width 111 height 11
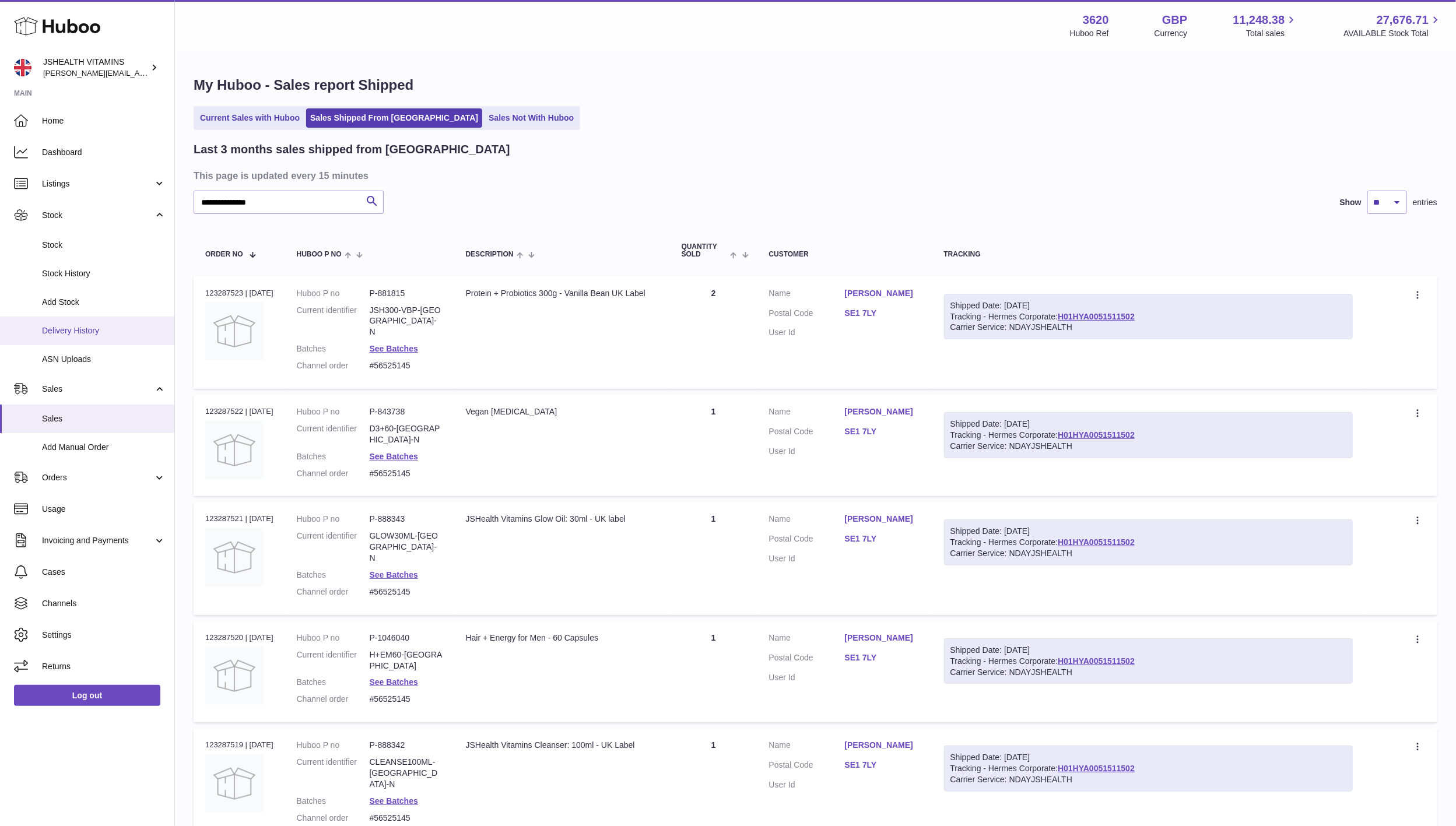
click at [85, 336] on link "Delivery History" at bounding box center [87, 330] width 174 height 28
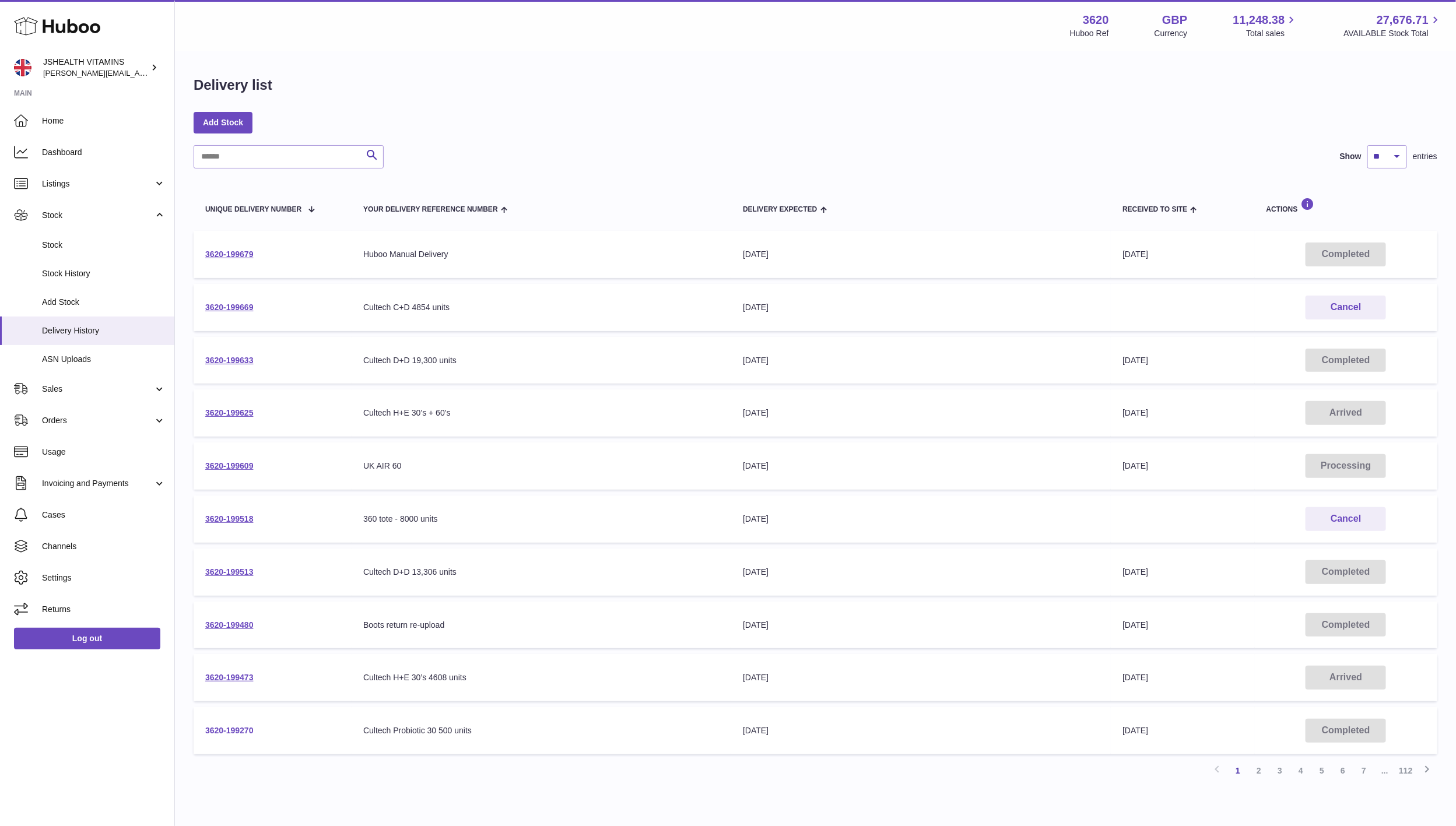
click at [241, 727] on link "3620-199270" at bounding box center [229, 730] width 48 height 9
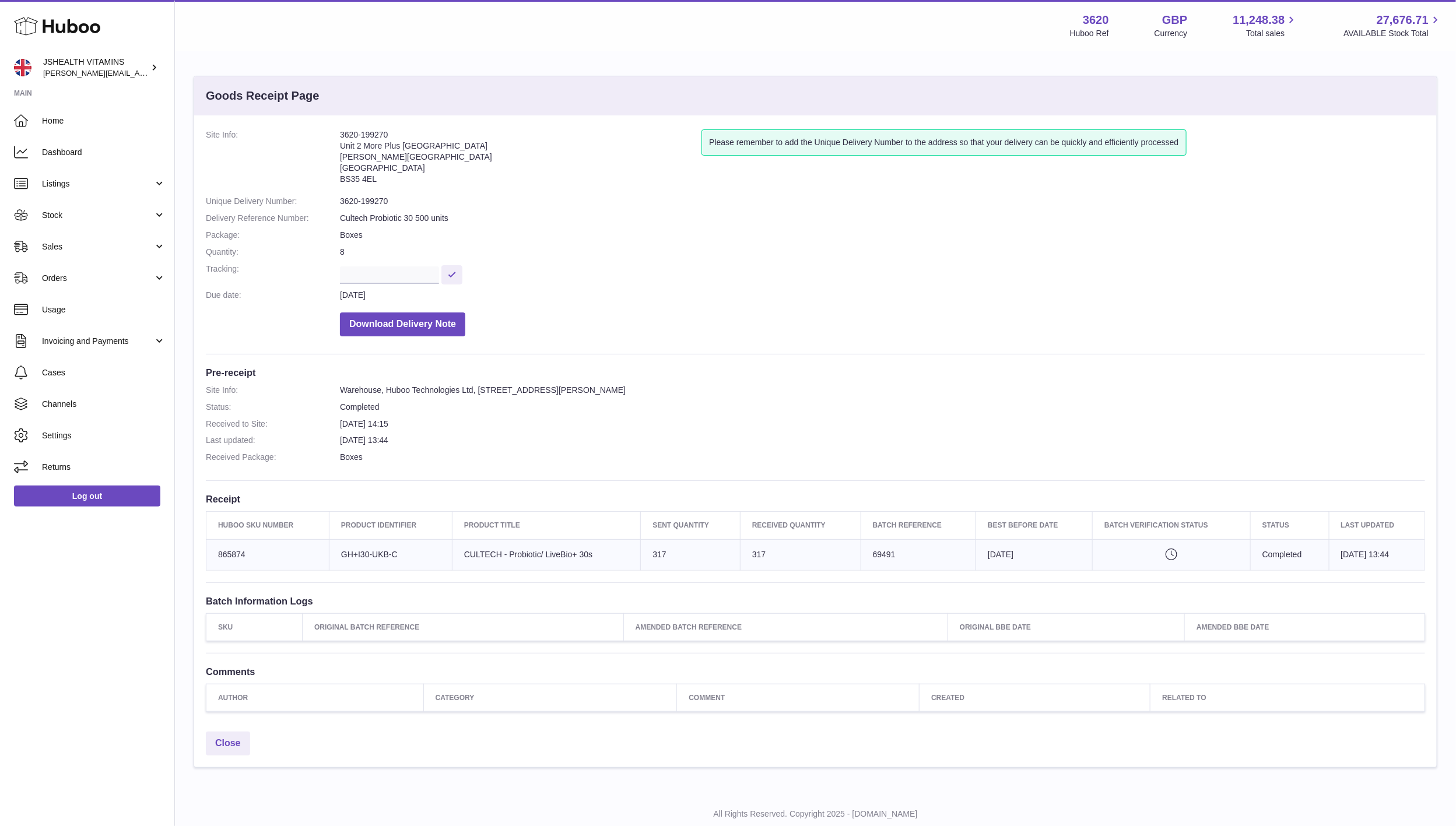
click at [359, 203] on dd "3620-199270" at bounding box center [883, 201] width 1085 height 11
drag, startPoint x: 359, startPoint y: 203, endPoint x: 372, endPoint y: 199, distance: 13.6
click at [359, 203] on dd "3620-199270" at bounding box center [883, 201] width 1085 height 11
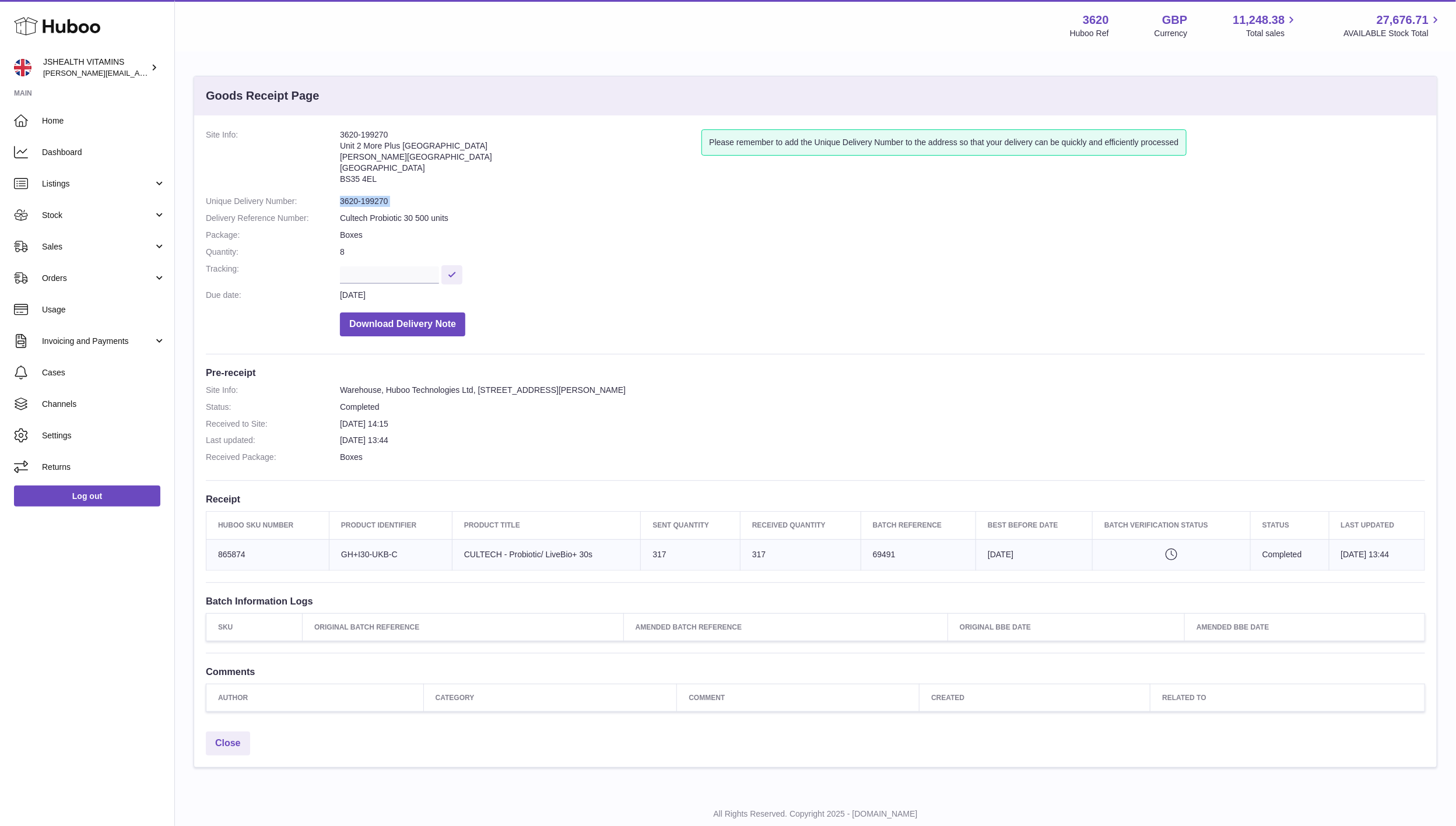
copy dl "3620-199270"
click at [224, 557] on td "Huboo SKU Number 865874" at bounding box center [267, 555] width 123 height 31
copy td "865874"
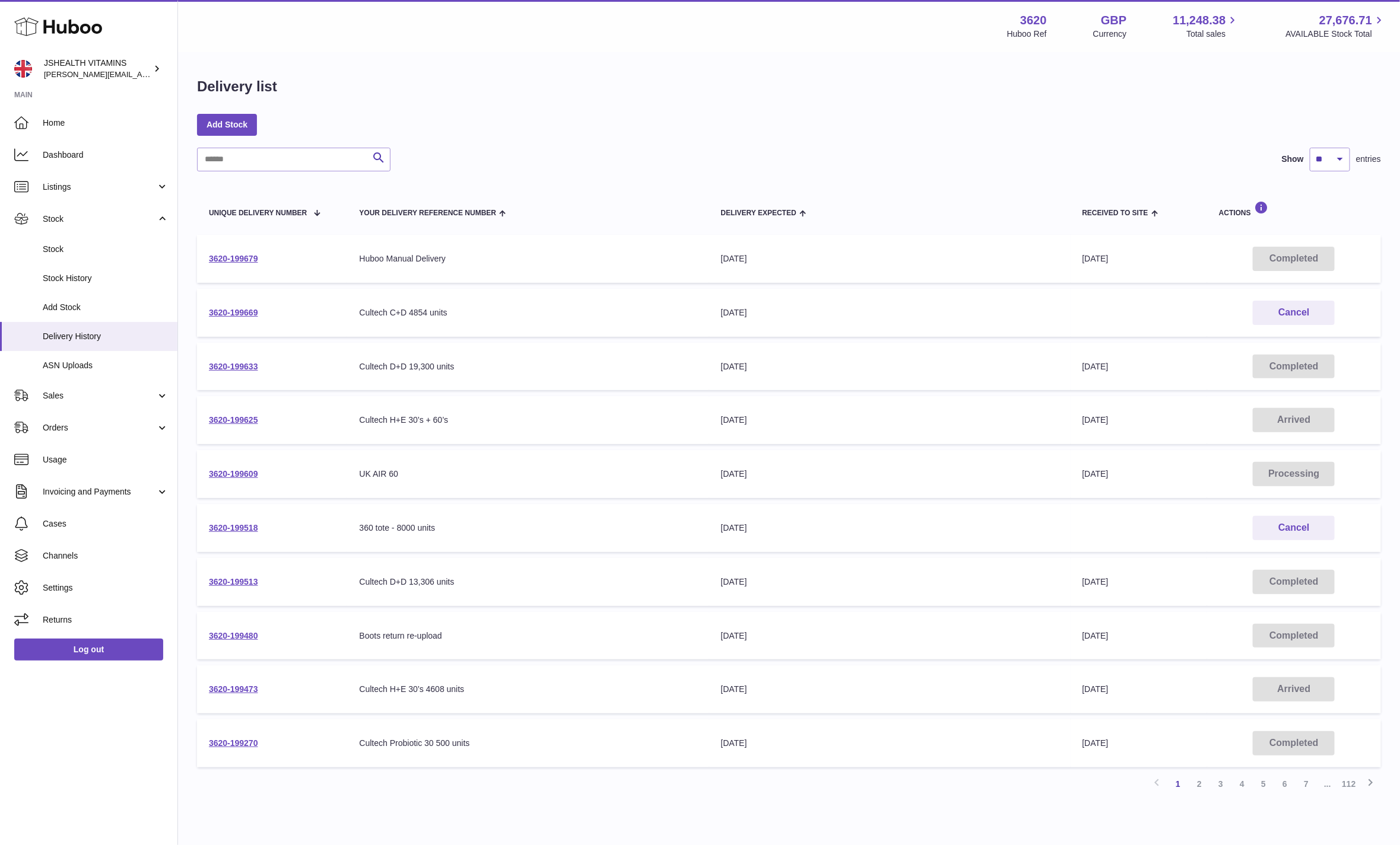
click at [243, 358] on td "3620-199633" at bounding box center [272, 367] width 150 height 48
click at [237, 368] on link "3620-199633" at bounding box center [233, 366] width 49 height 9
click at [228, 470] on link "3620-199609" at bounding box center [233, 474] width 49 height 9
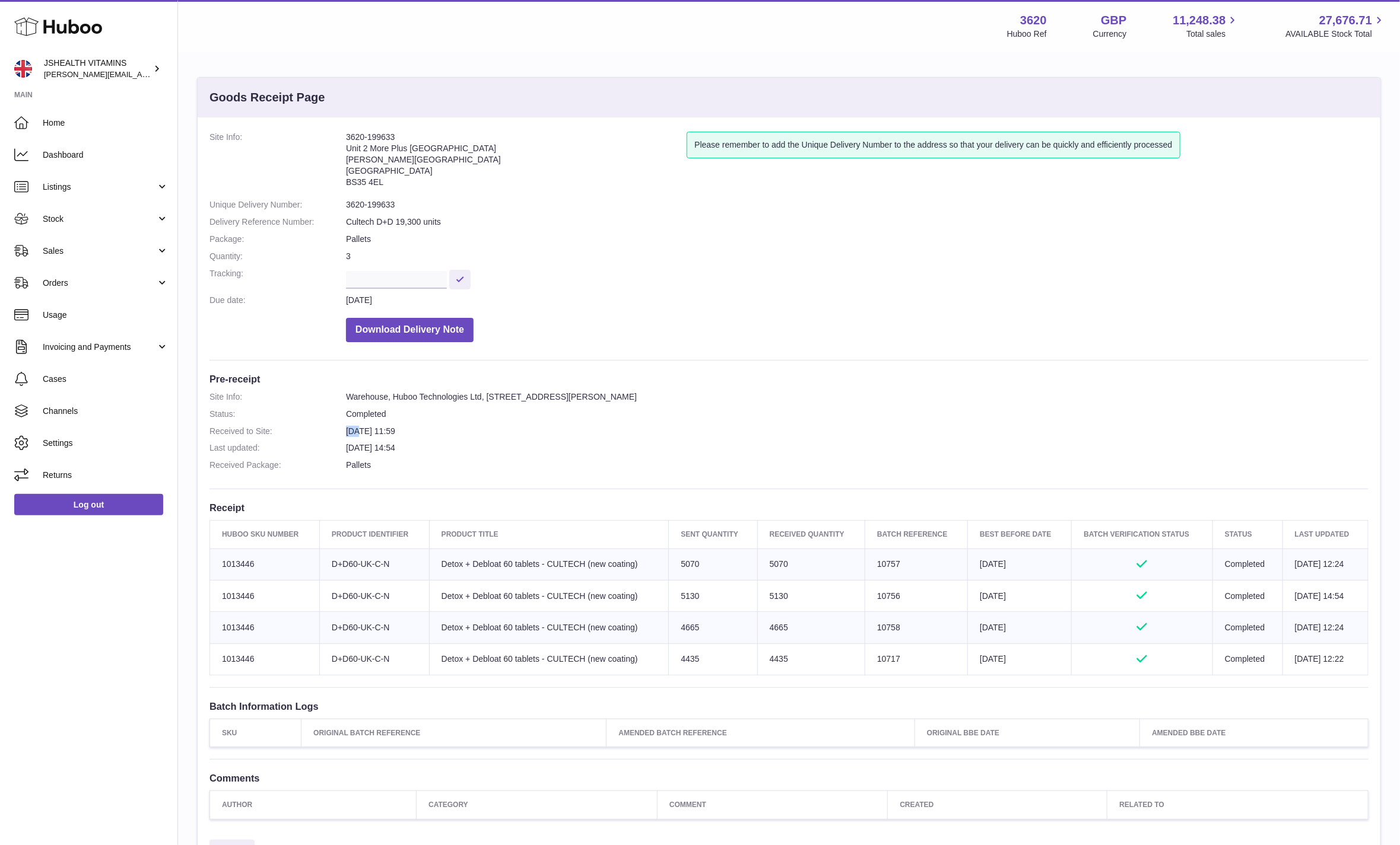
drag, startPoint x: 361, startPoint y: 431, endPoint x: 335, endPoint y: 434, distance: 26.2
click at [335, 434] on dl "Site Info: Warehouse, Huboo Technologies Ltd, [STREET_ADDRESS][PERSON_NAME] Sta…" at bounding box center [789, 434] width 1159 height 85
click at [384, 202] on dd "3620-199633" at bounding box center [857, 205] width 1022 height 11
drag, startPoint x: 384, startPoint y: 202, endPoint x: 597, endPoint y: 133, distance: 223.9
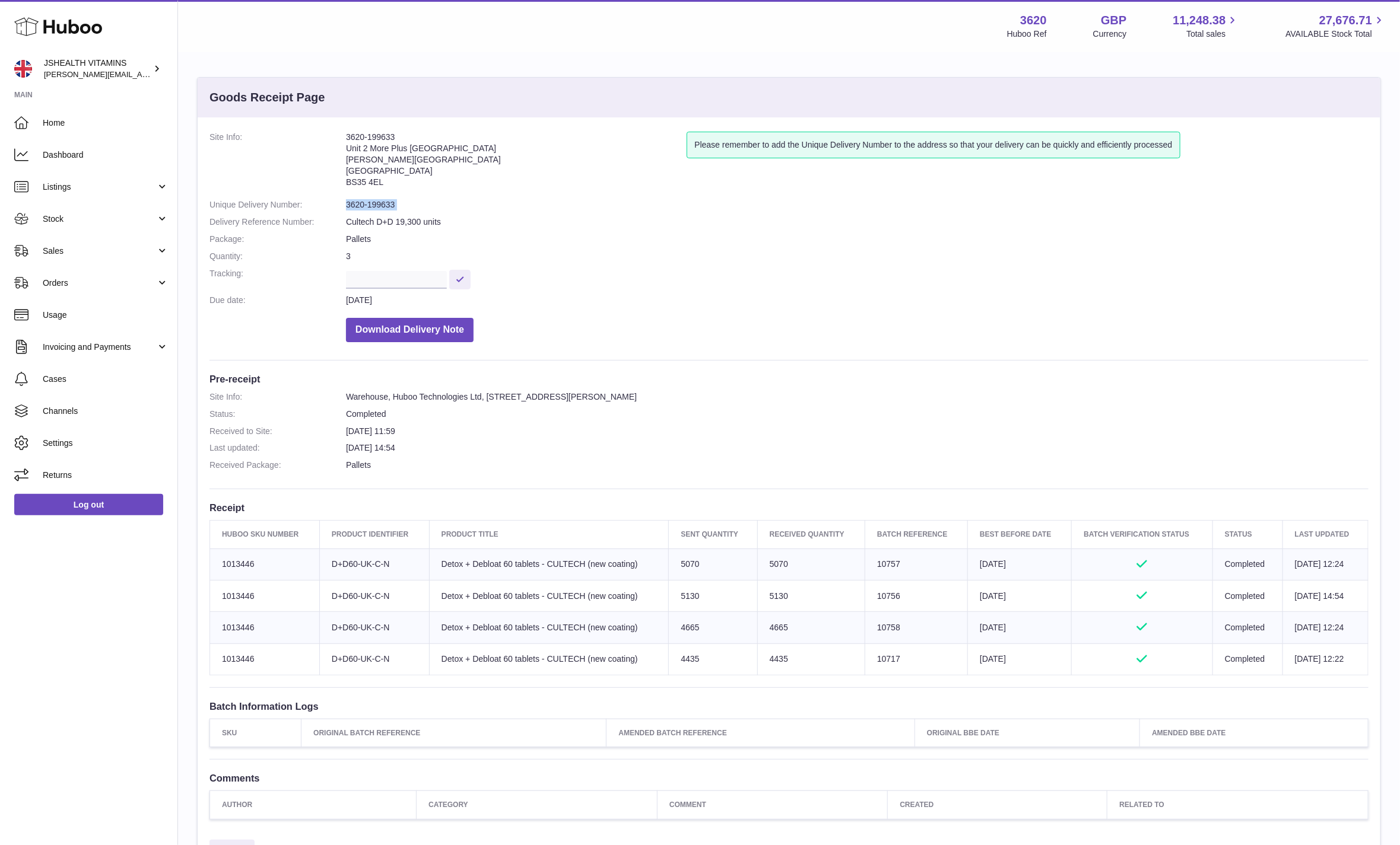
click at [384, 202] on dd "3620-199633" at bounding box center [857, 205] width 1022 height 11
copy dl "3620-199633"
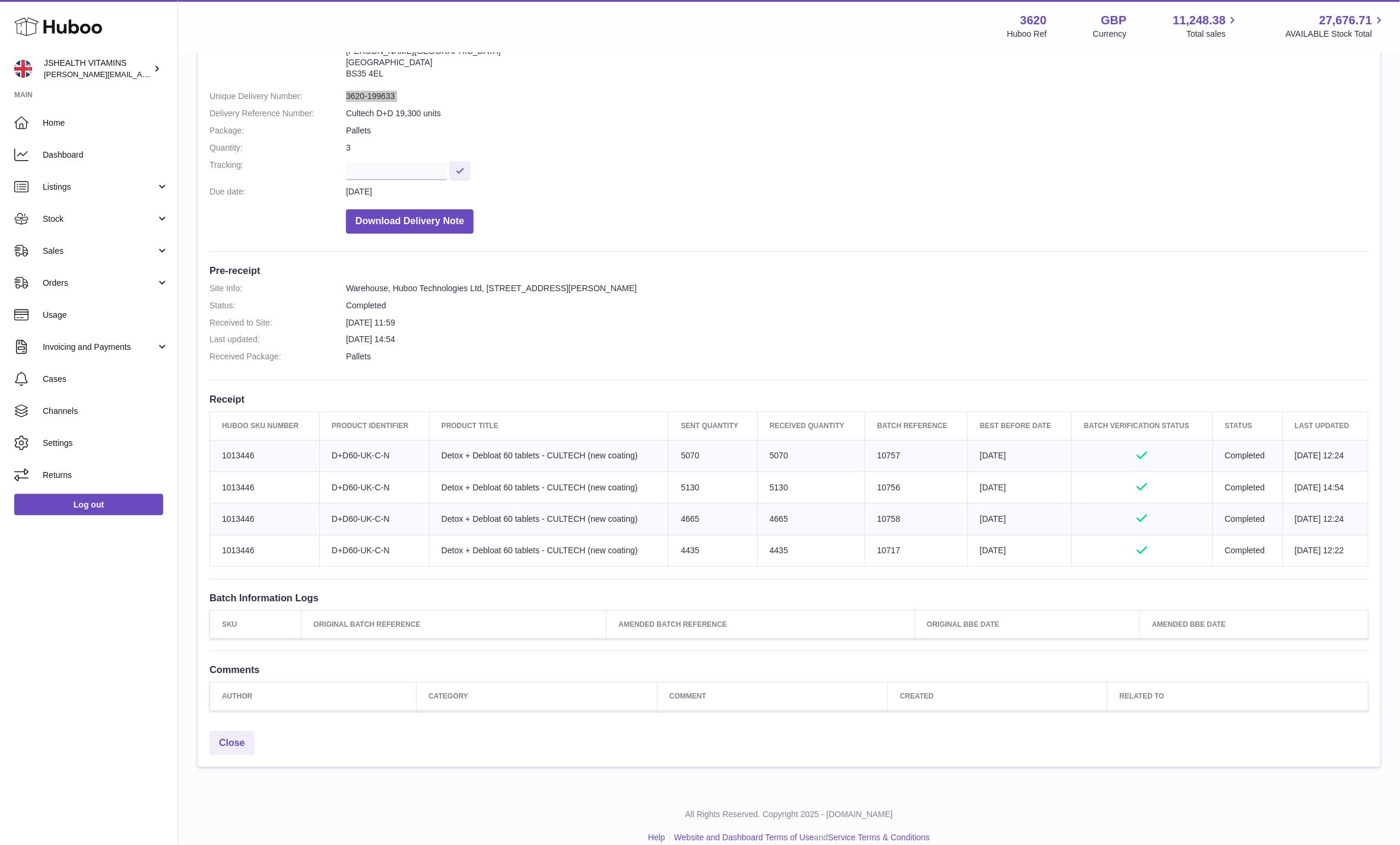
scroll to position [111, 0]
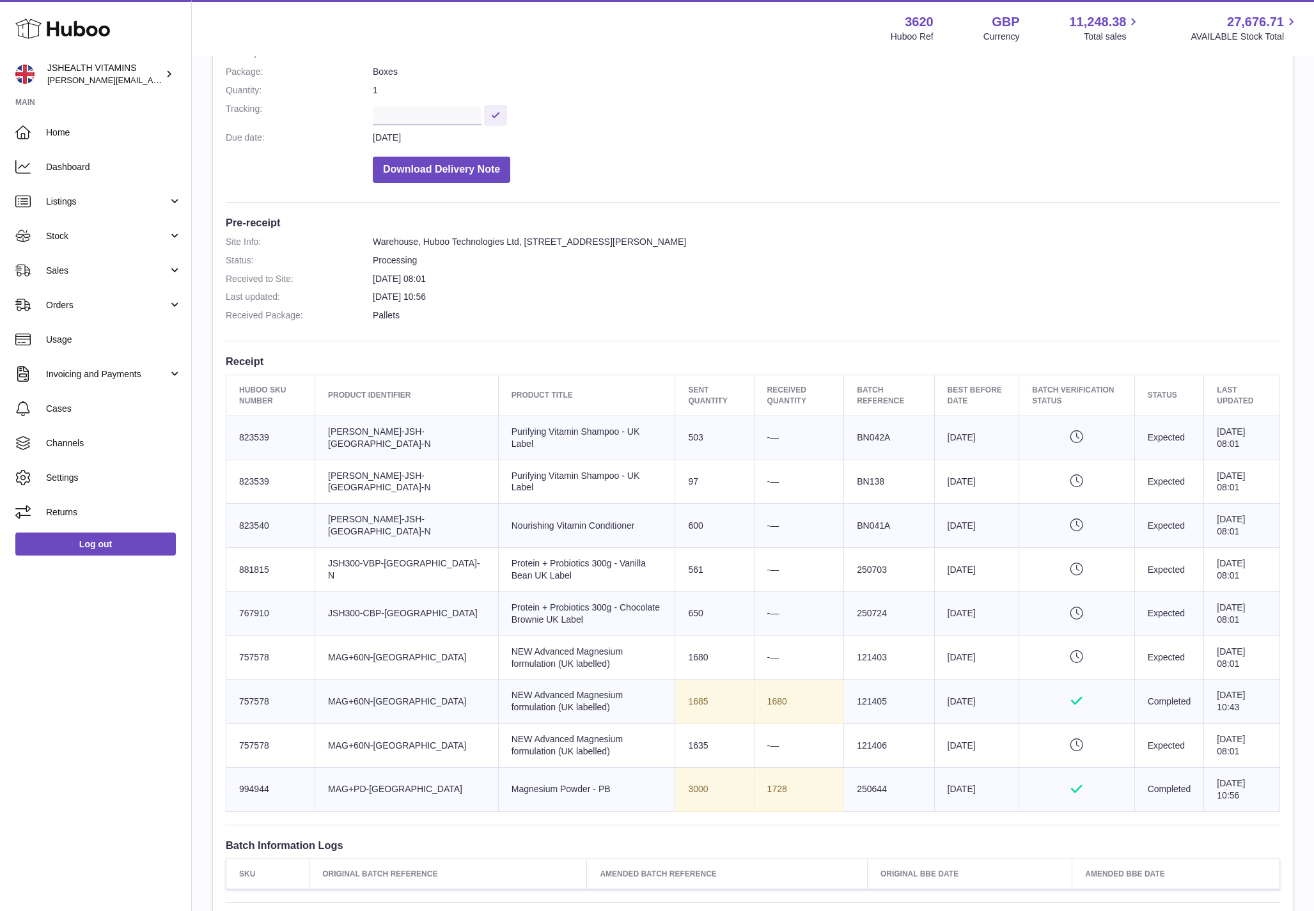
scroll to position [409, 0]
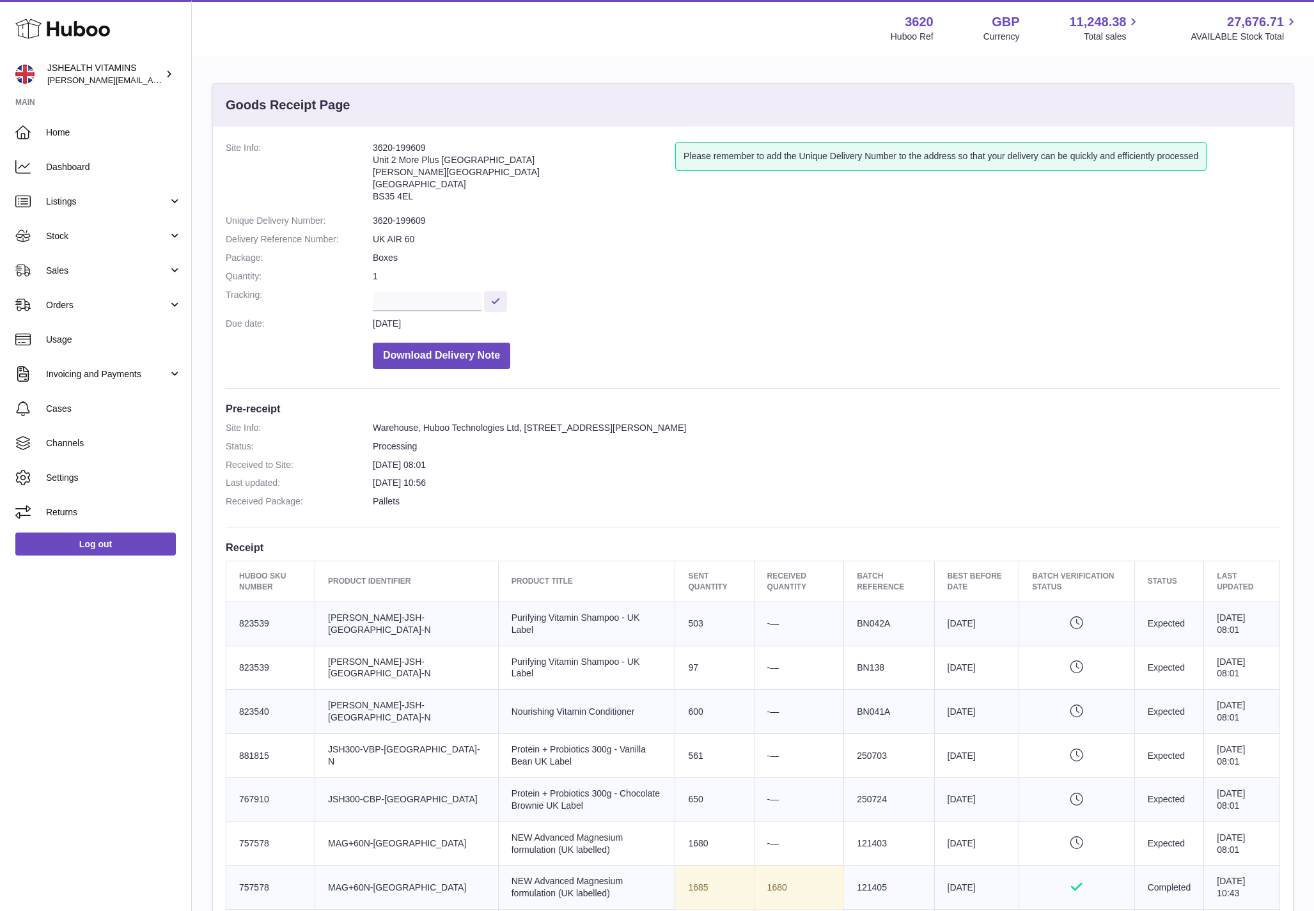
drag, startPoint x: 409, startPoint y: 233, endPoint x: 413, endPoint y: 223, distance: 11.2
click at [410, 230] on dl "Site Info: 3620-199609 Unit 2 More Plus Central Park Hudson Ave Severn Beach BS…" at bounding box center [753, 258] width 1055 height 233
click at [413, 223] on dd "3620-199609" at bounding box center [827, 221] width 908 height 12
drag, startPoint x: 413, startPoint y: 223, endPoint x: 664, endPoint y: 197, distance: 252.0
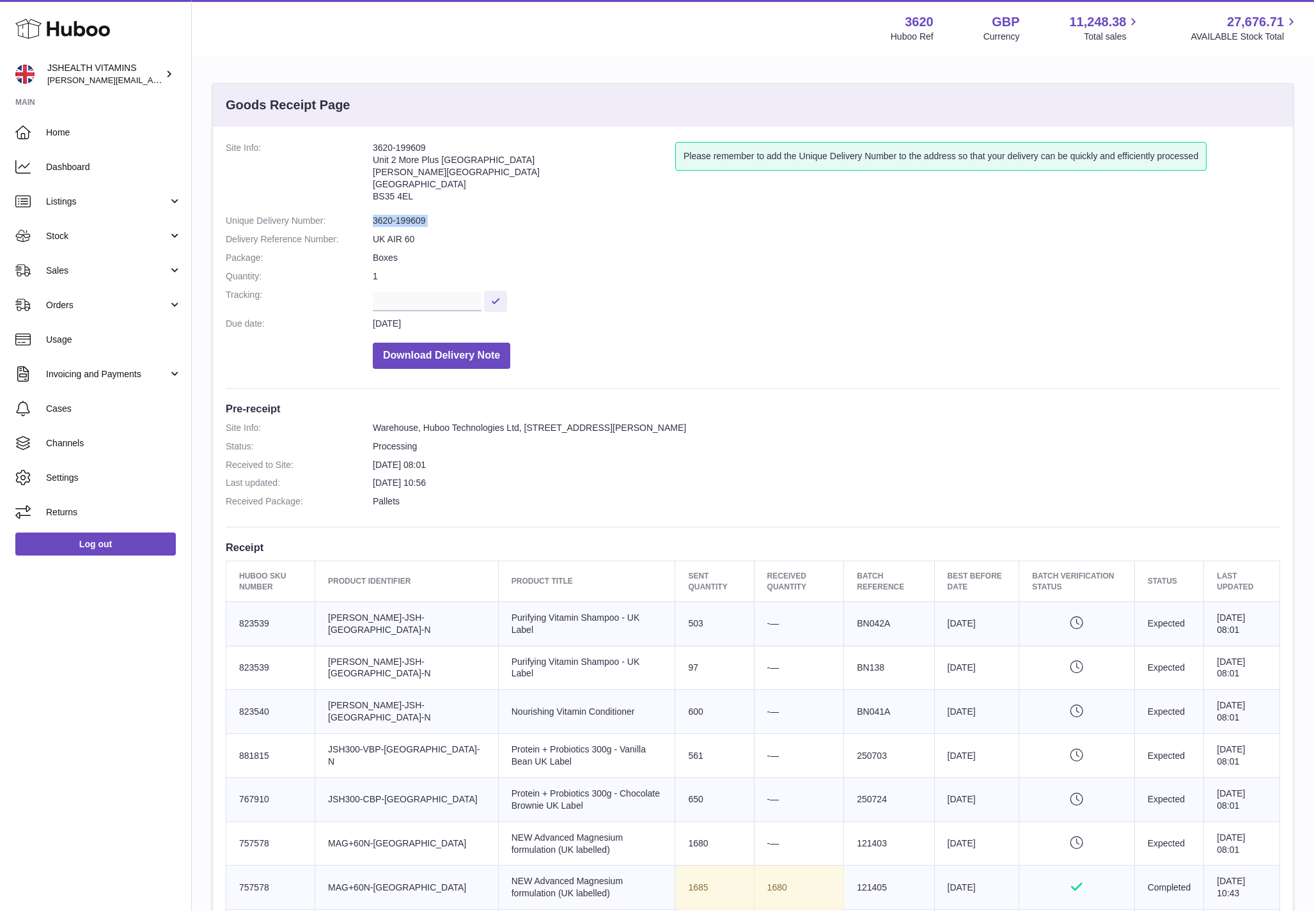
click at [413, 223] on dd "3620-199609" at bounding box center [827, 221] width 908 height 12
copy dl "3620-199609"
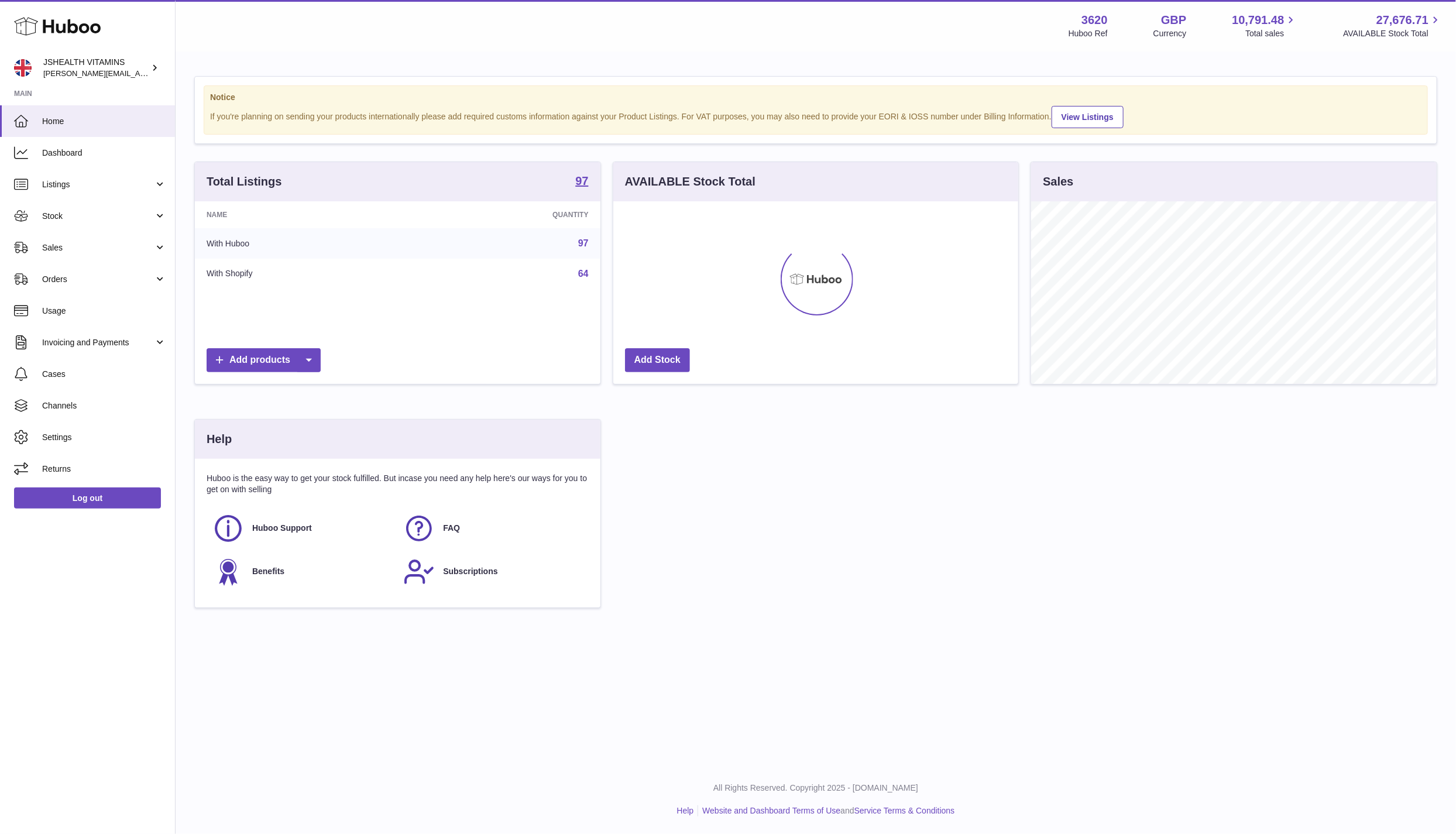
scroll to position [183, 404]
click at [81, 212] on span "Stock" at bounding box center [98, 216] width 112 height 11
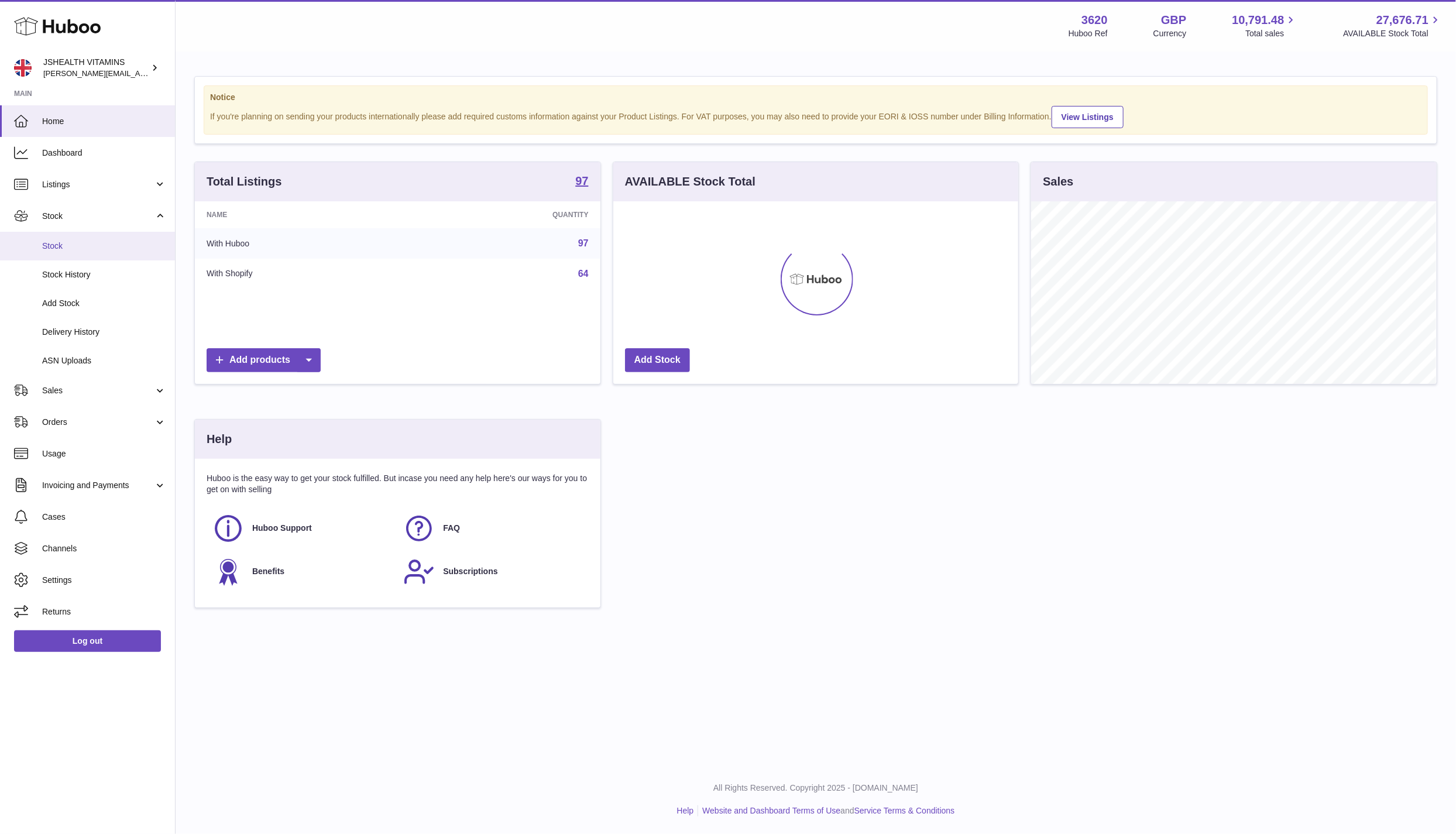
click at [89, 238] on link "Stock" at bounding box center [87, 245] width 175 height 28
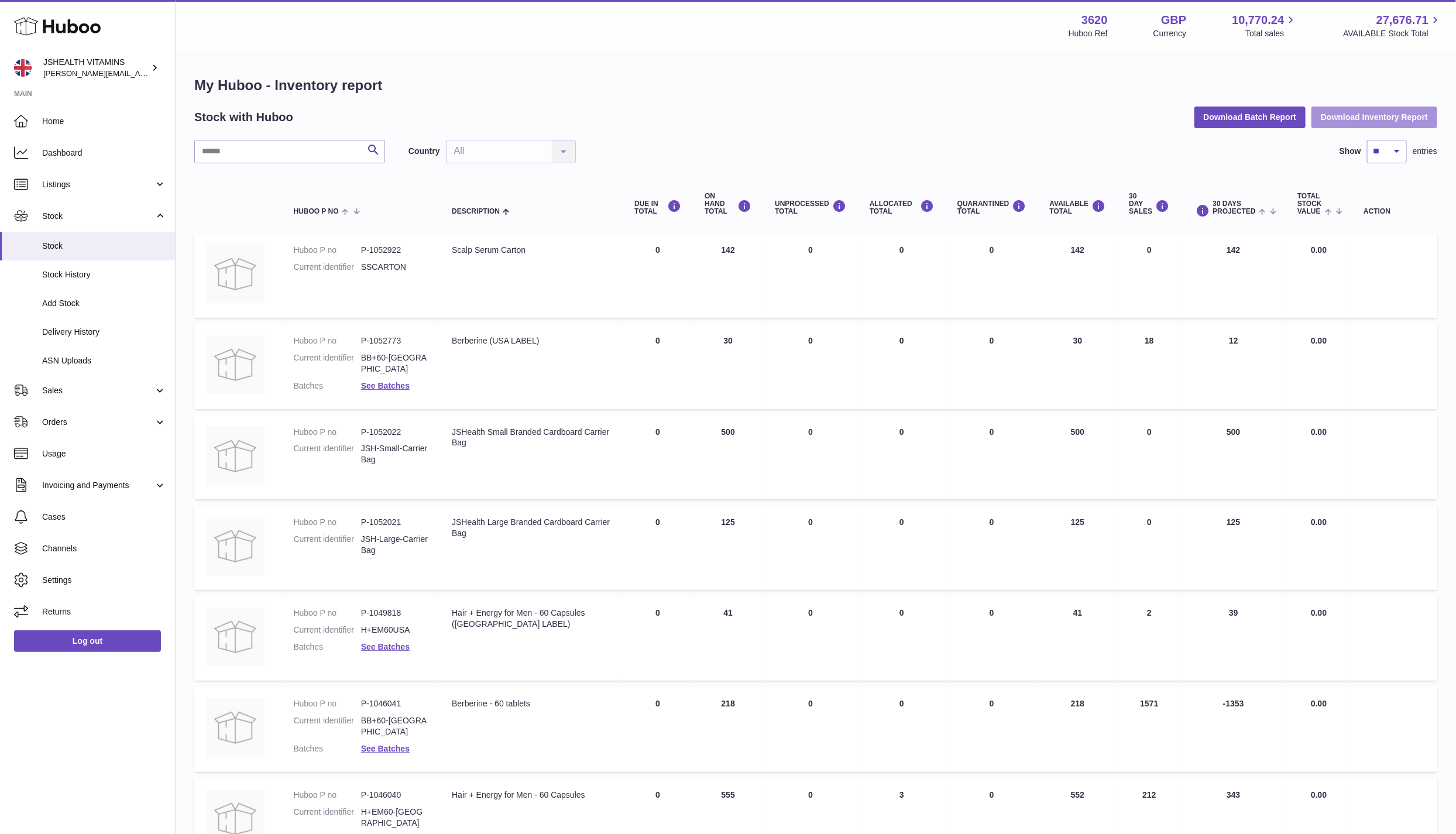
click at [1360, 121] on button "Download Inventory Report" at bounding box center [1375, 116] width 126 height 21
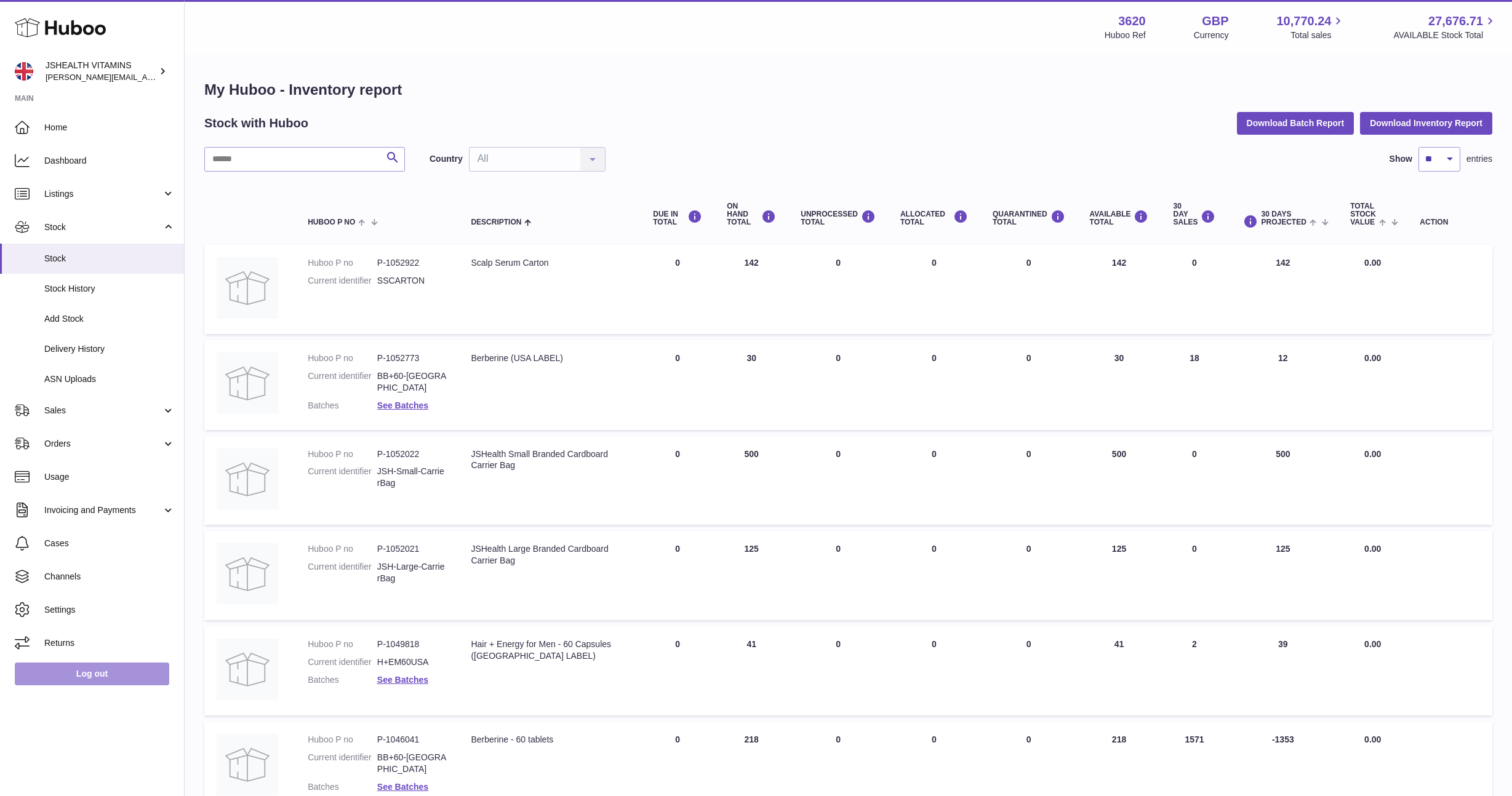
click at [131, 675] on link "Log out" at bounding box center [91, 673] width 155 height 22
